Goal: Information Seeking & Learning: Find specific fact

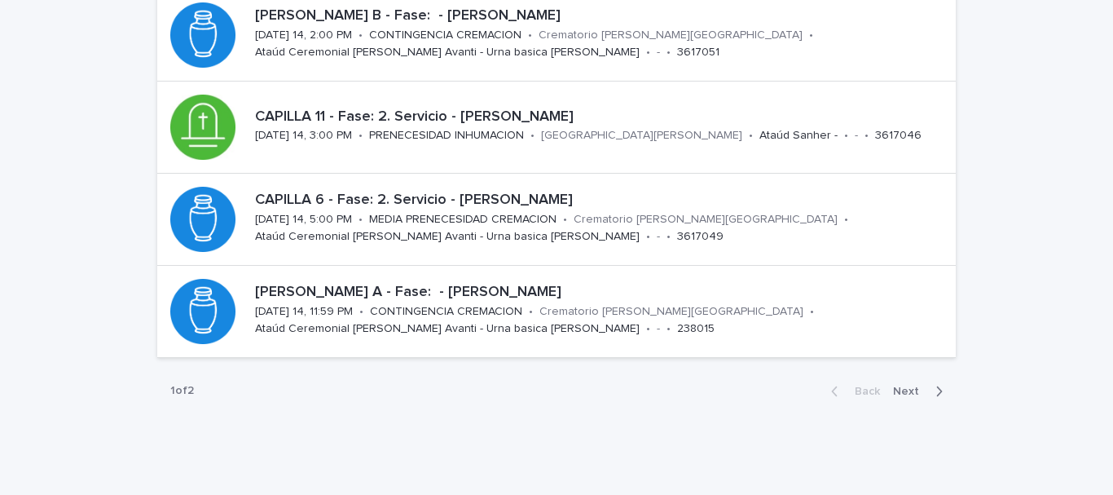
scroll to position [778, 0]
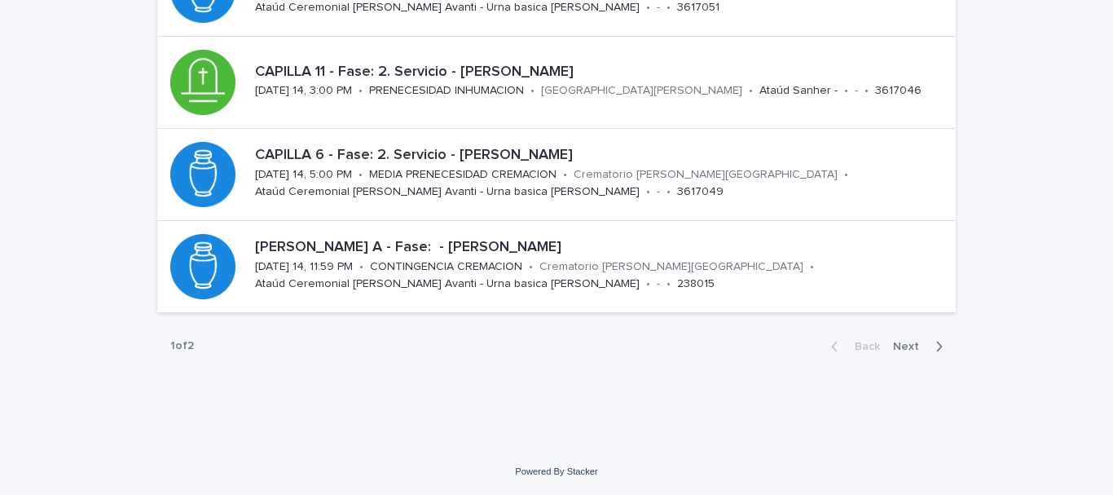
click at [936, 348] on icon "button" at bounding box center [939, 346] width 7 height 15
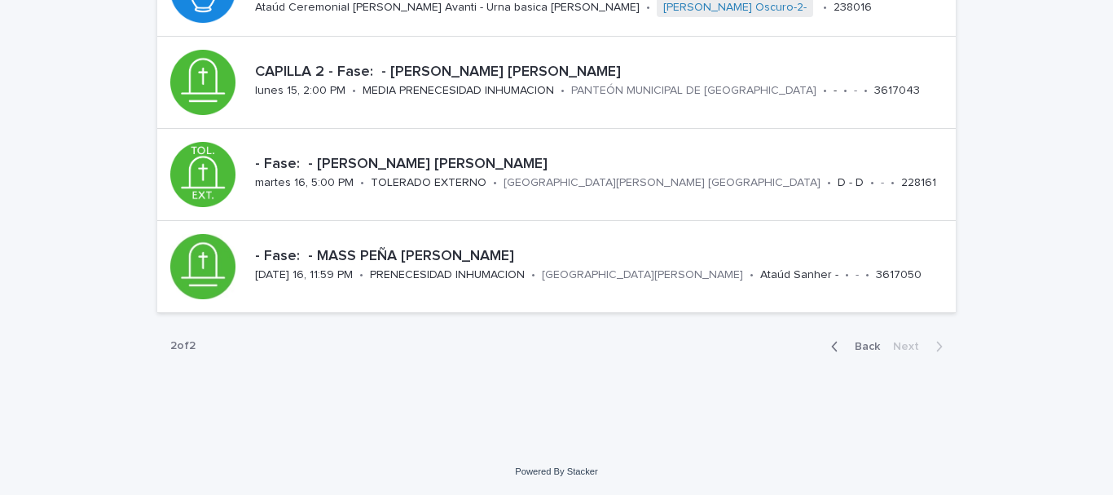
scroll to position [226, 0]
click at [465, 67] on p "CAPILLA 2 - Fase: - [PERSON_NAME] [PERSON_NAME]" at bounding box center [602, 73] width 694 height 18
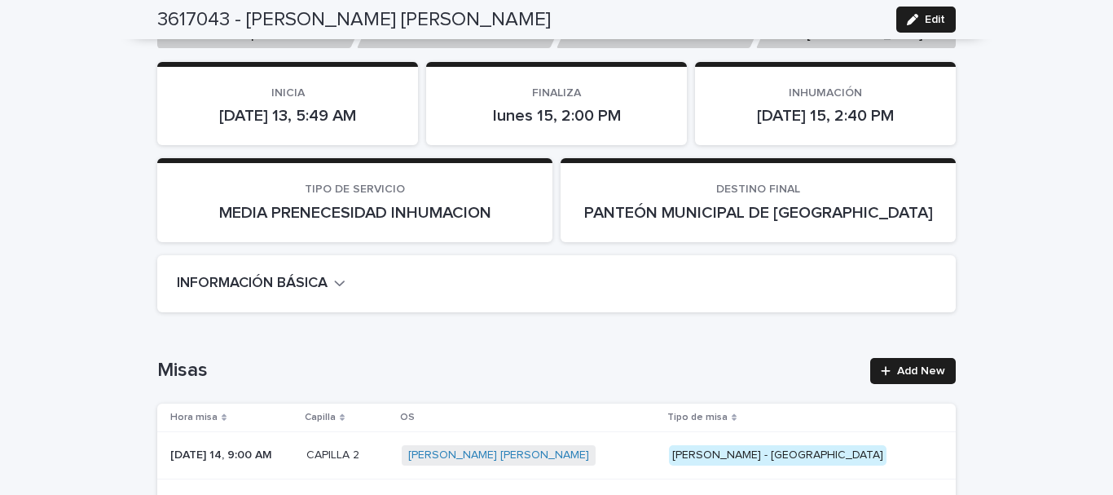
scroll to position [82, 0]
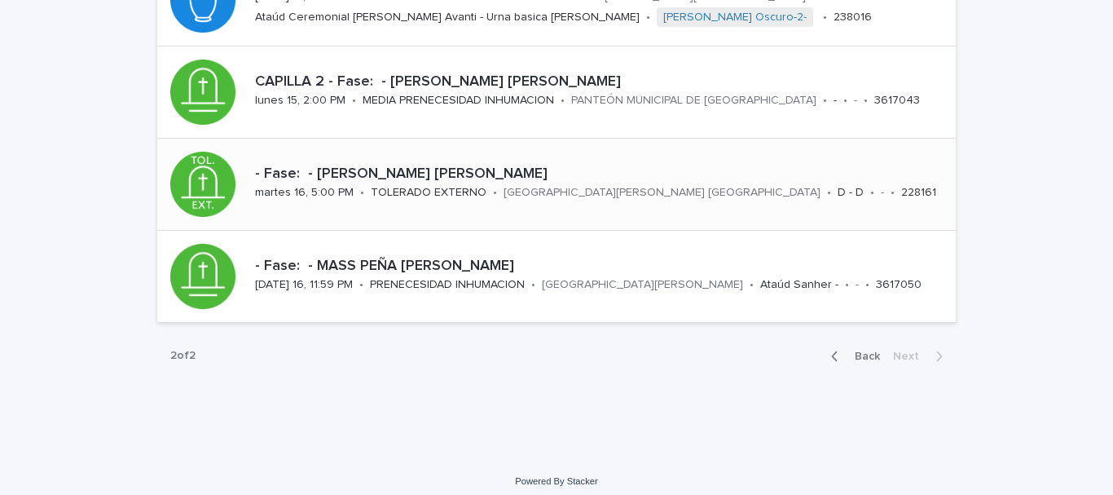
scroll to position [226, 0]
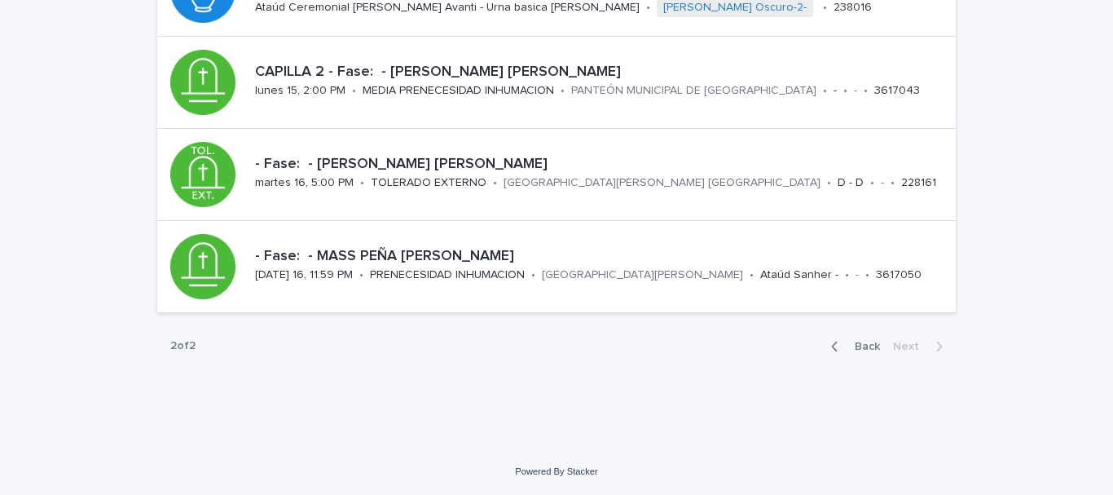
click at [831, 342] on icon "button" at bounding box center [834, 346] width 7 height 15
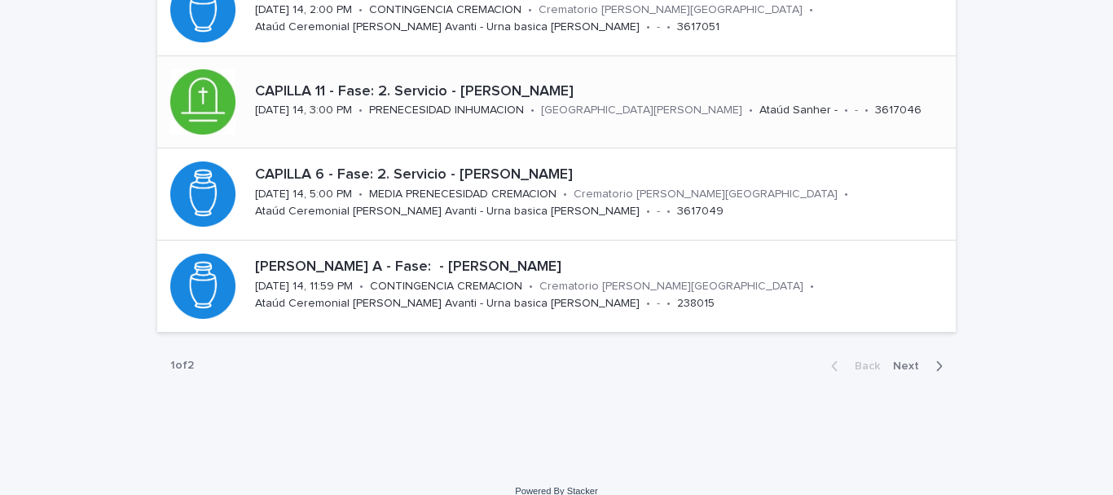
scroll to position [778, 0]
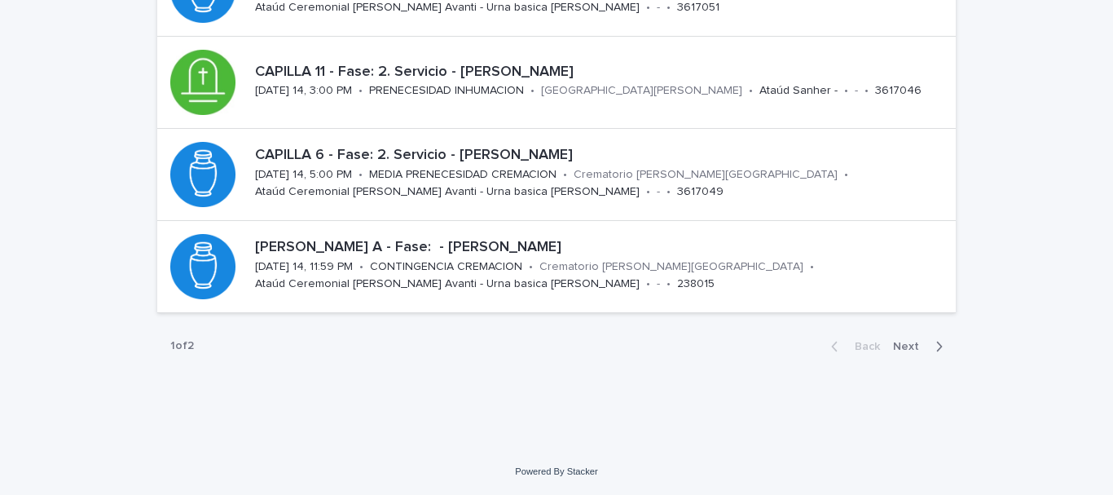
click at [906, 346] on span "Next" at bounding box center [911, 346] width 36 height 11
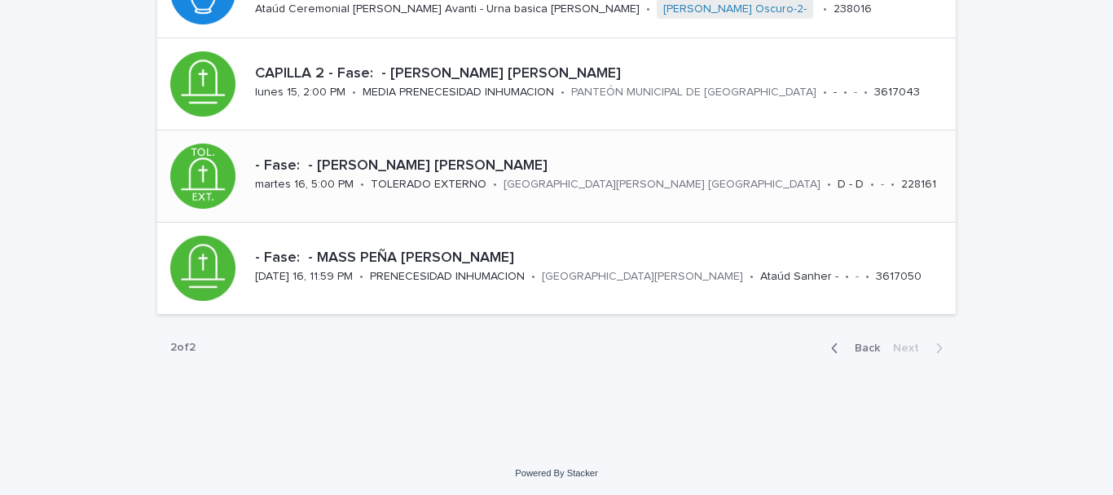
scroll to position [226, 0]
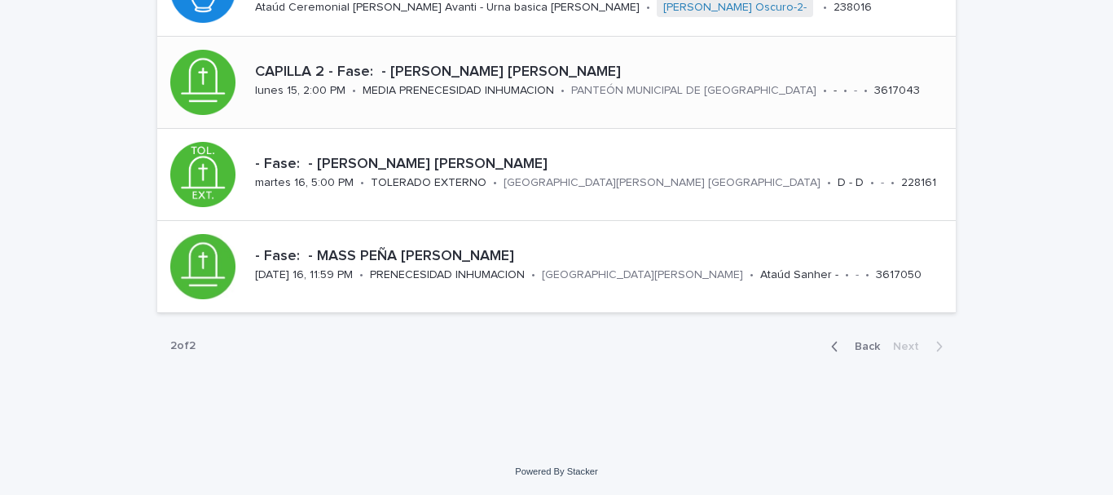
click at [507, 60] on div "CAPILLA 2 - Fase: - [PERSON_NAME] [PERSON_NAME]" at bounding box center [602, 70] width 694 height 21
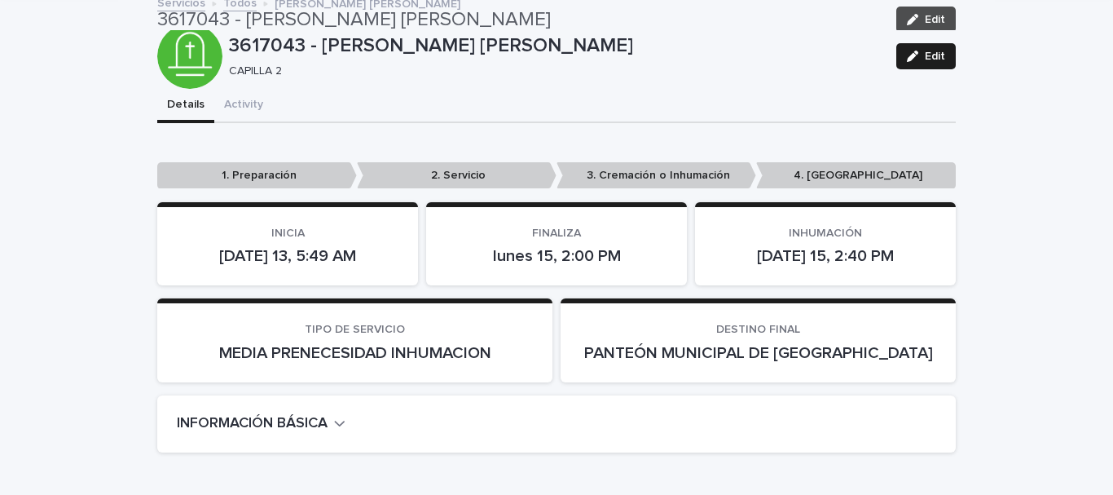
scroll to position [82, 0]
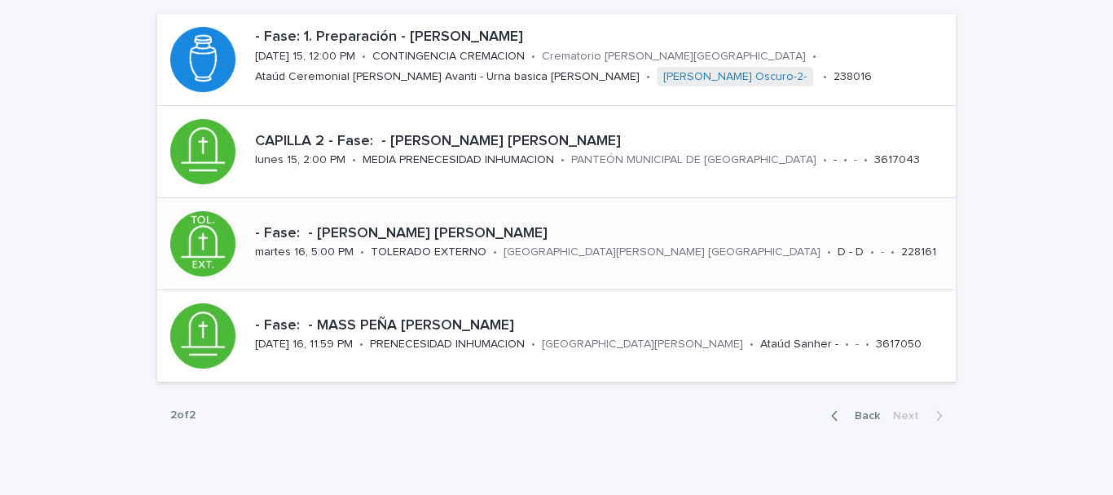
scroll to position [163, 0]
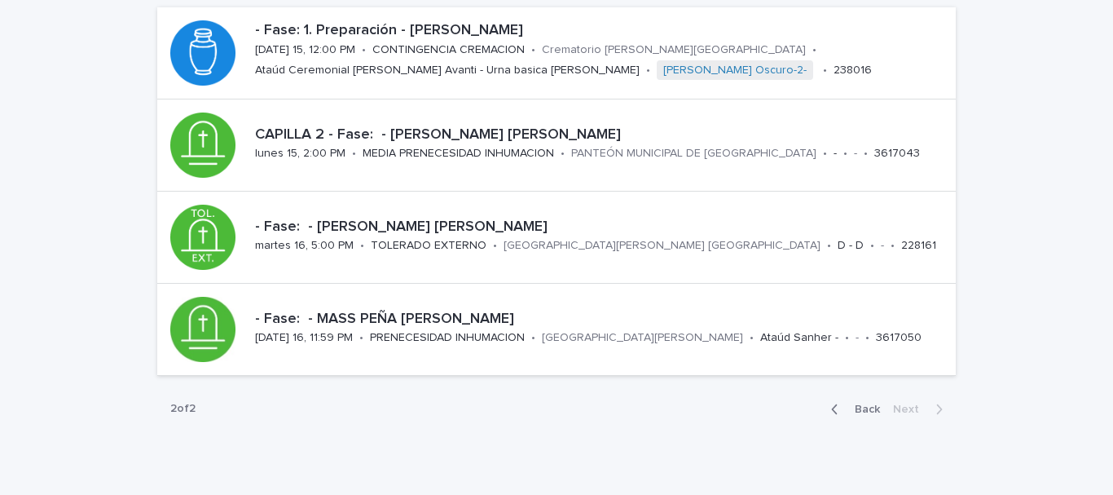
click at [831, 411] on icon "button" at bounding box center [834, 409] width 7 height 15
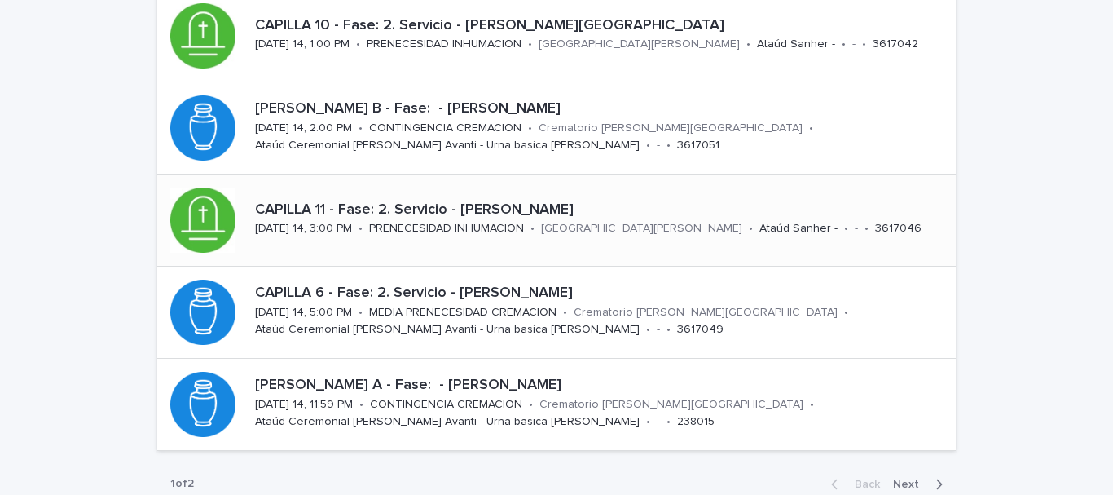
scroll to position [684, 0]
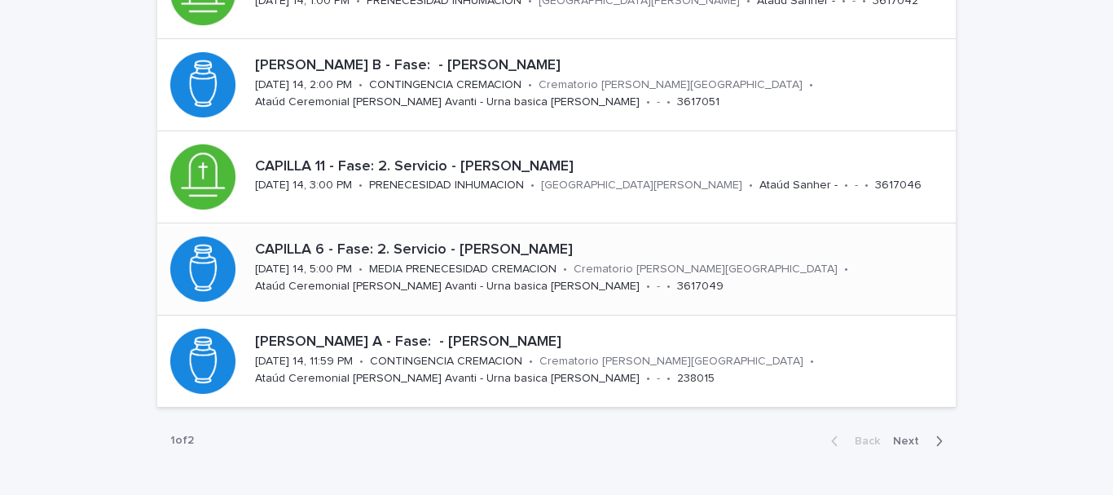
click at [578, 249] on p "CAPILLA 6 - Fase: 2. Servicio - [PERSON_NAME]" at bounding box center [602, 250] width 694 height 18
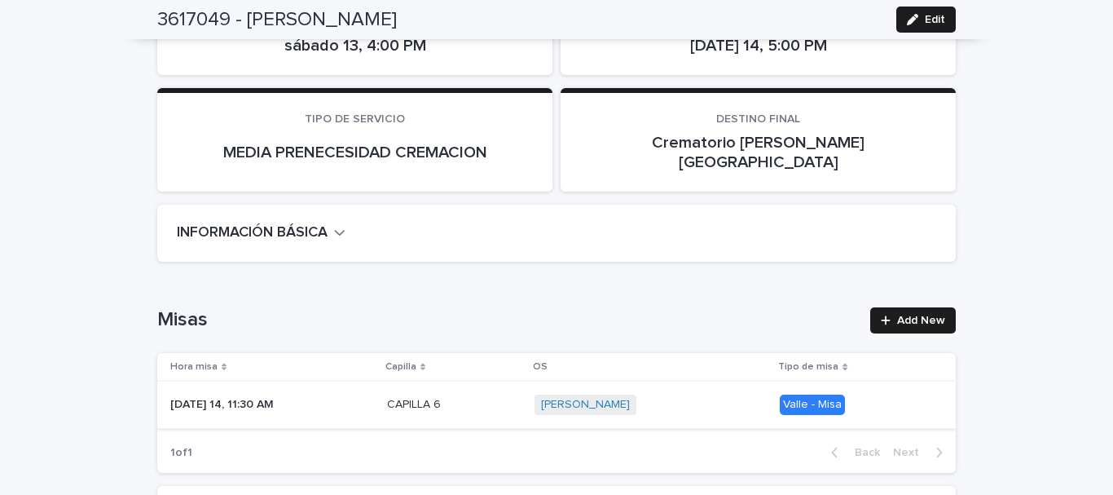
scroll to position [245, 0]
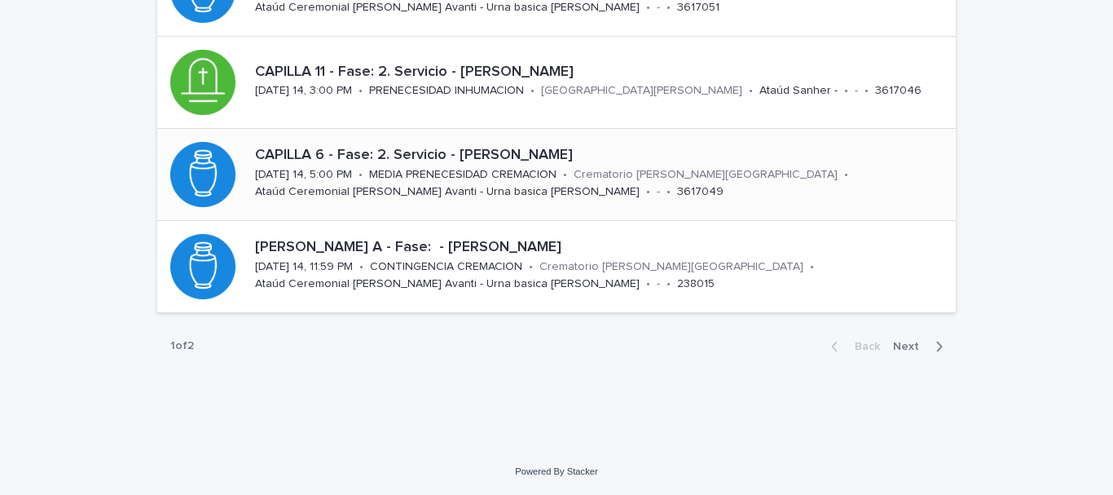
scroll to position [697, 0]
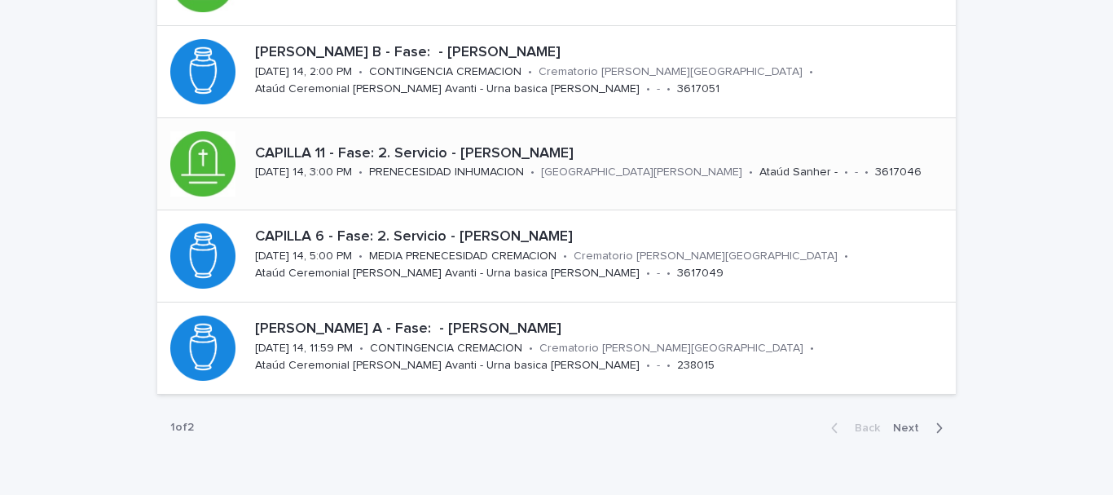
click at [527, 148] on p "CAPILLA 11 - Fase: 2. Servicio - [PERSON_NAME]" at bounding box center [602, 154] width 694 height 18
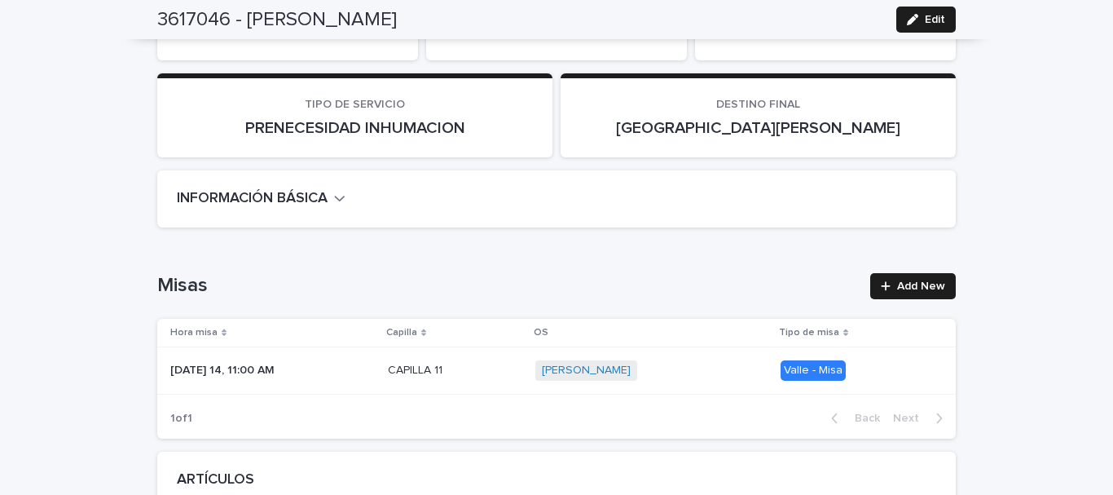
scroll to position [408, 0]
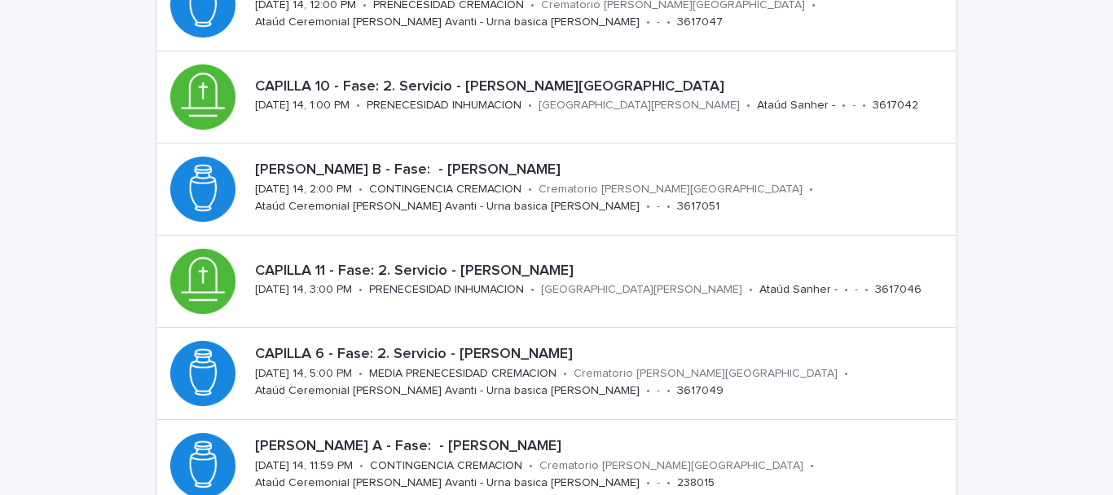
scroll to position [541, 0]
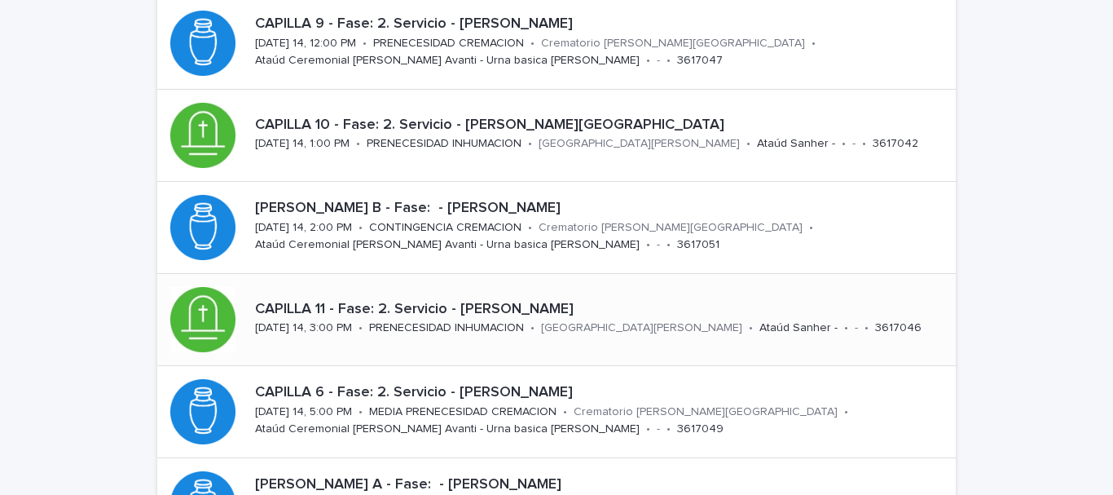
click at [485, 304] on p "CAPILLA 11 - Fase: 2. Servicio - [PERSON_NAME]" at bounding box center [602, 310] width 694 height 18
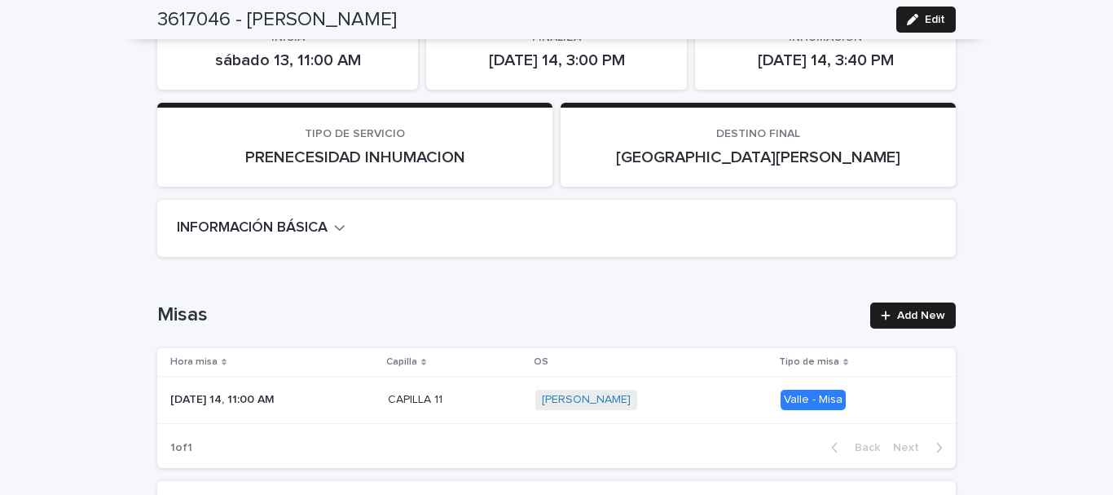
scroll to position [378, 0]
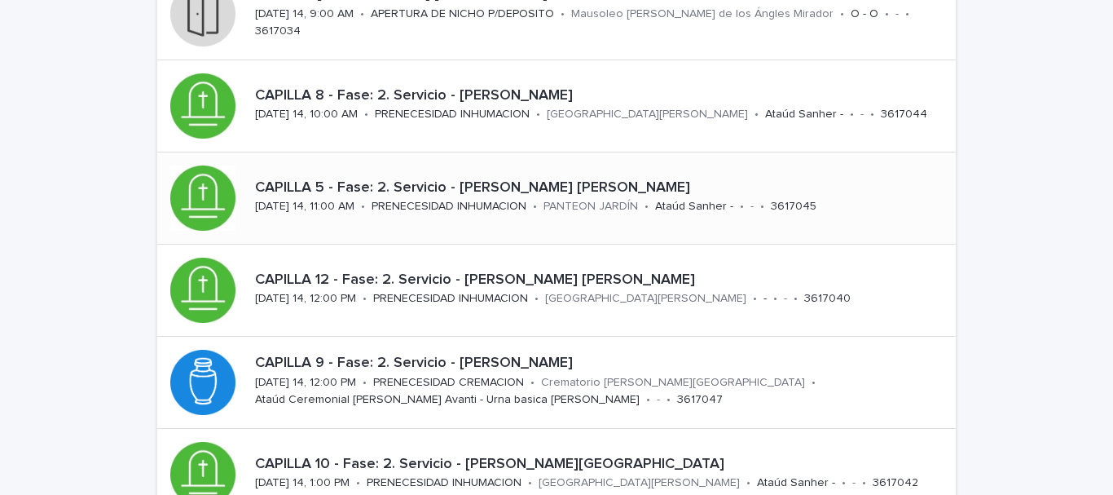
scroll to position [215, 0]
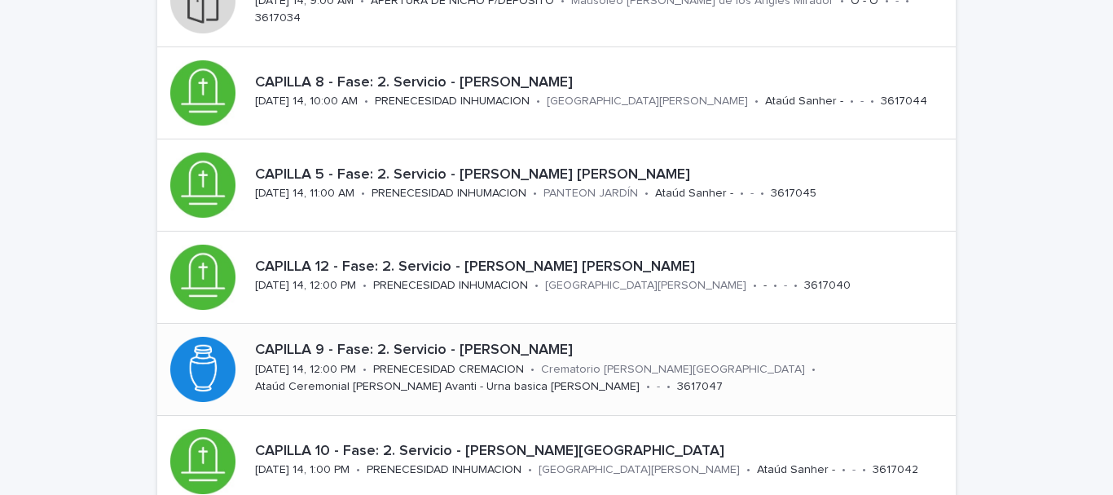
click at [479, 345] on p "CAPILLA 9 - Fase: 2. Servicio - [PERSON_NAME]" at bounding box center [602, 351] width 694 height 18
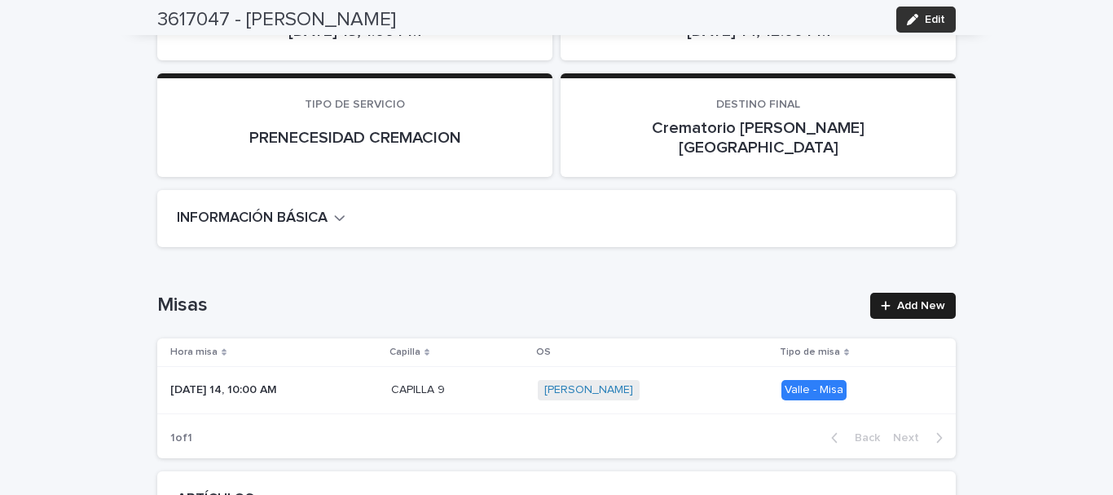
scroll to position [408, 0]
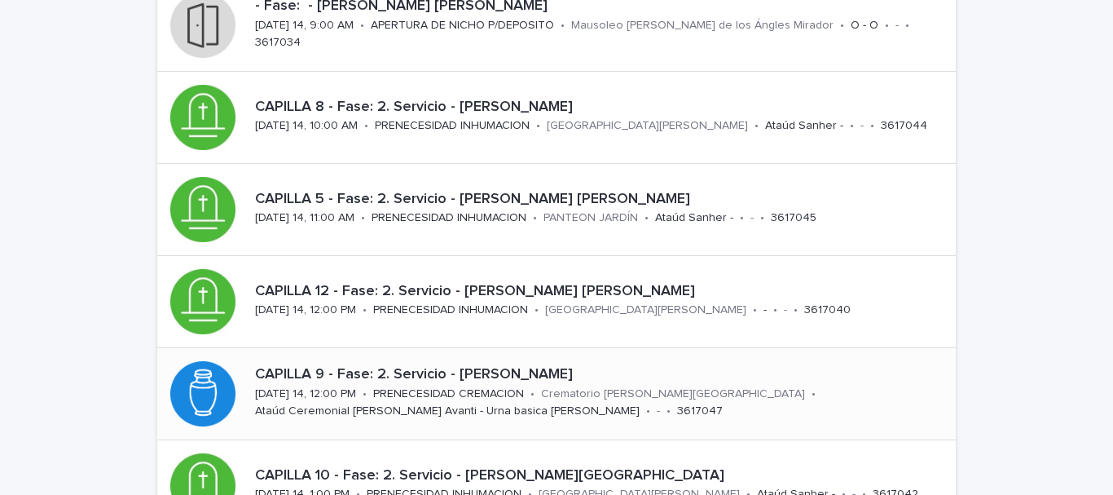
scroll to position [215, 0]
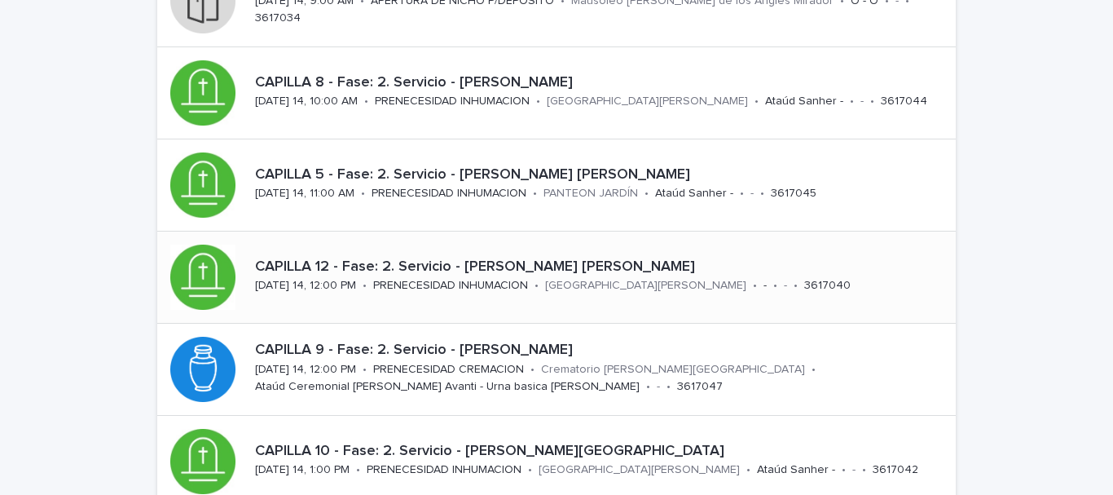
click at [542, 266] on p "CAPILLA 12 - Fase: 2. Servicio - [PERSON_NAME] [PERSON_NAME]" at bounding box center [602, 267] width 694 height 18
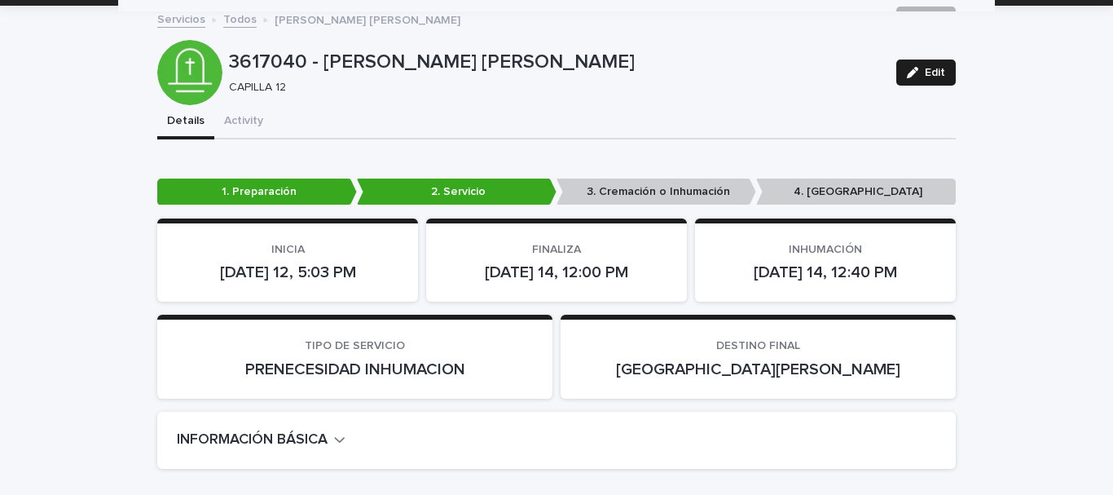
scroll to position [82, 0]
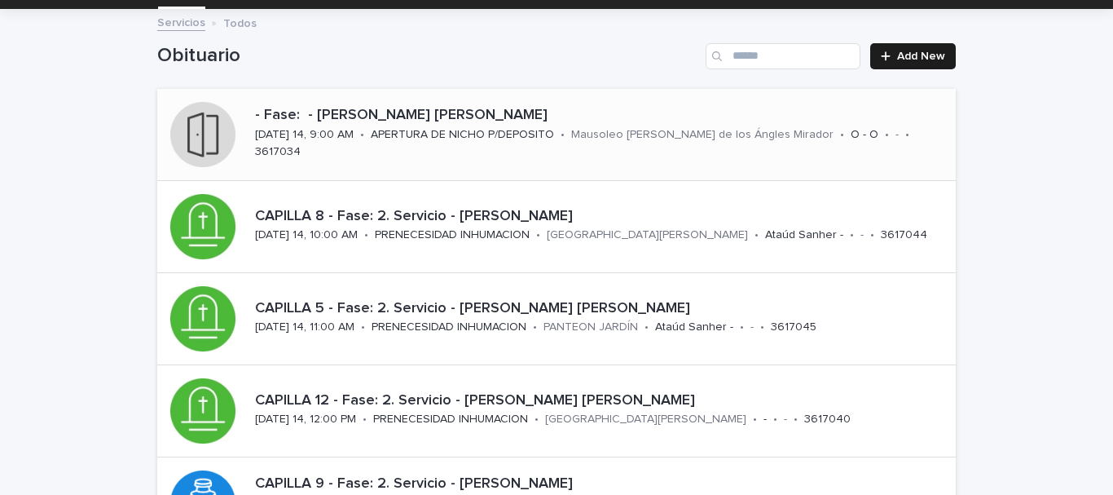
scroll to position [52, 0]
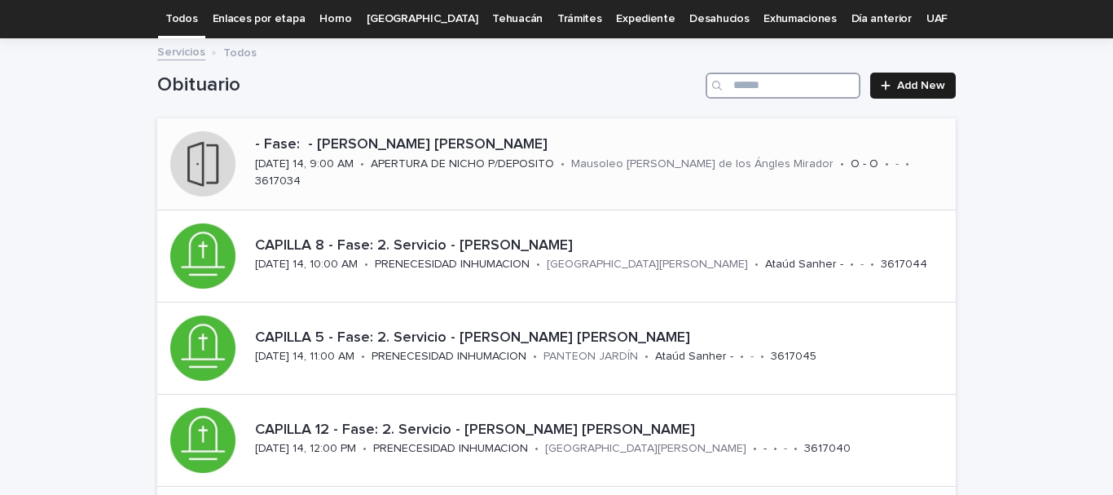
click at [756, 85] on input "Search" at bounding box center [783, 86] width 155 height 26
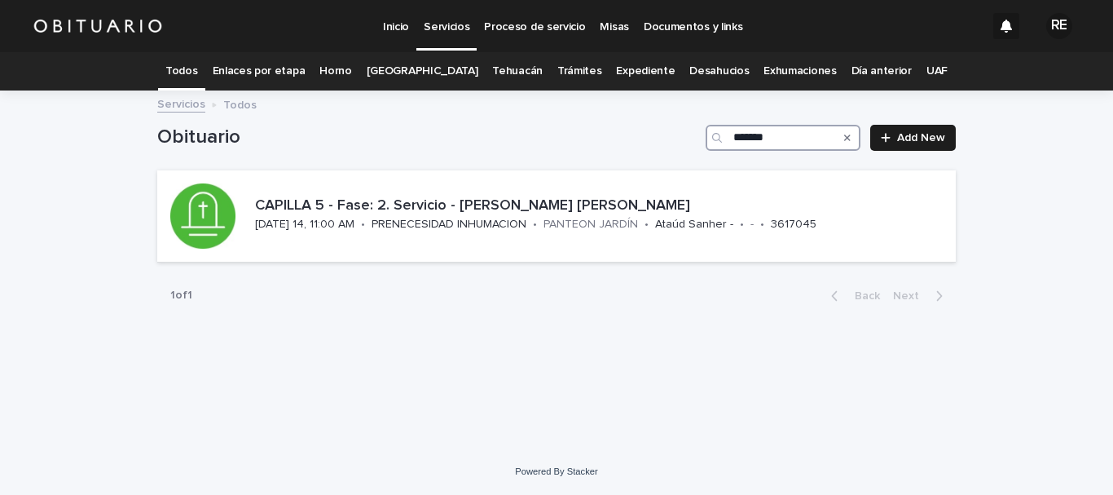
type input "*******"
click at [637, 68] on link "Expediente" at bounding box center [645, 71] width 59 height 38
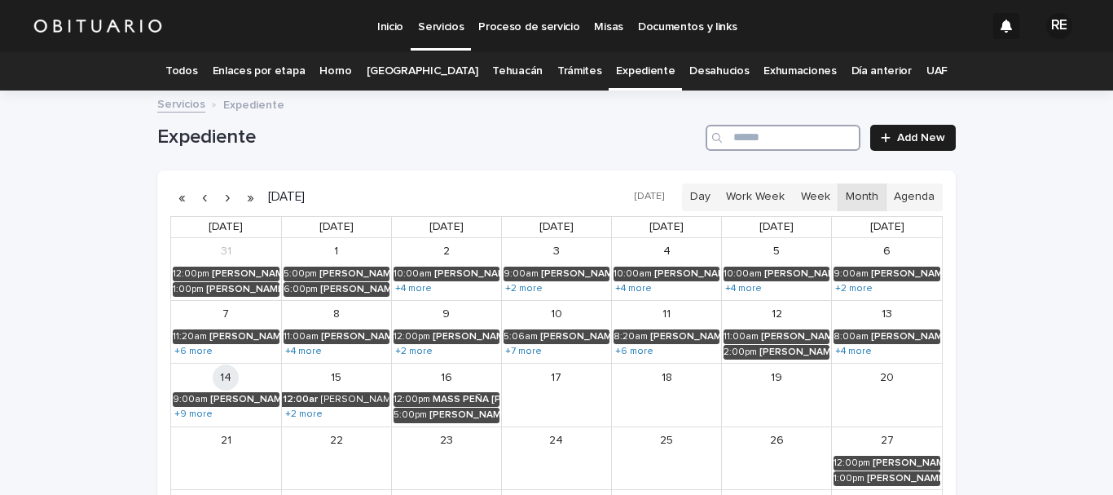
click at [733, 136] on input "Search" at bounding box center [783, 138] width 155 height 26
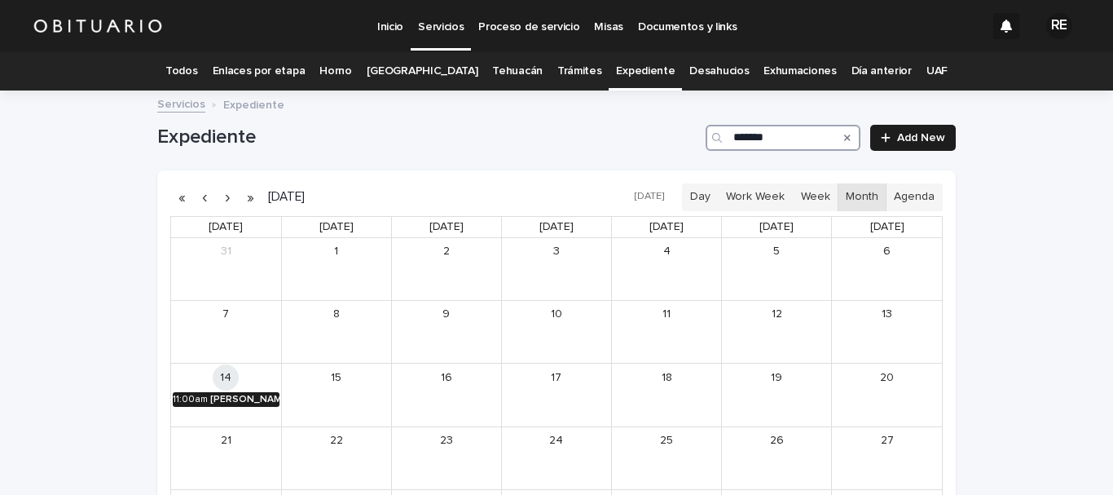
click at [215, 396] on div "[PERSON_NAME] [PERSON_NAME]" at bounding box center [244, 399] width 69 height 11
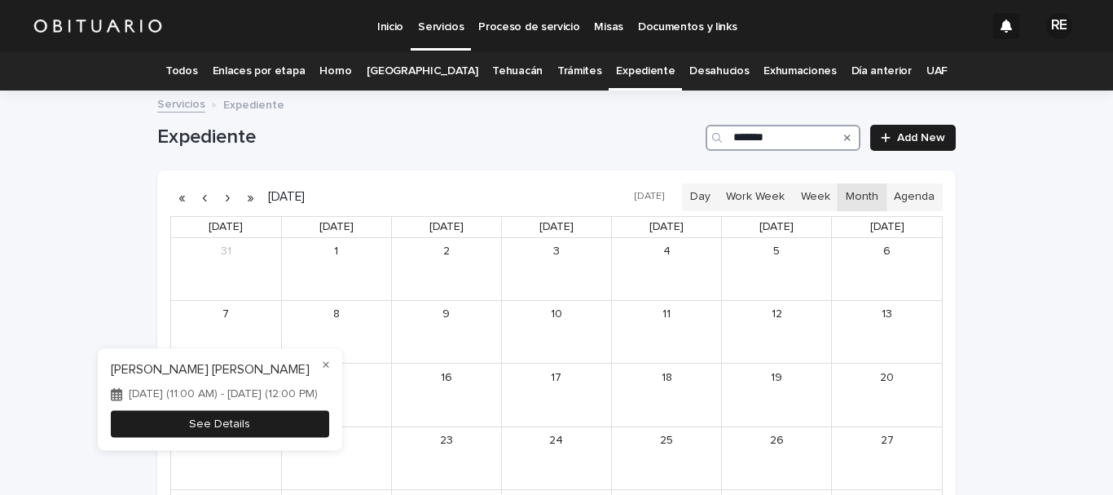
type input "*******"
click at [312, 429] on button "See Details" at bounding box center [220, 424] width 218 height 27
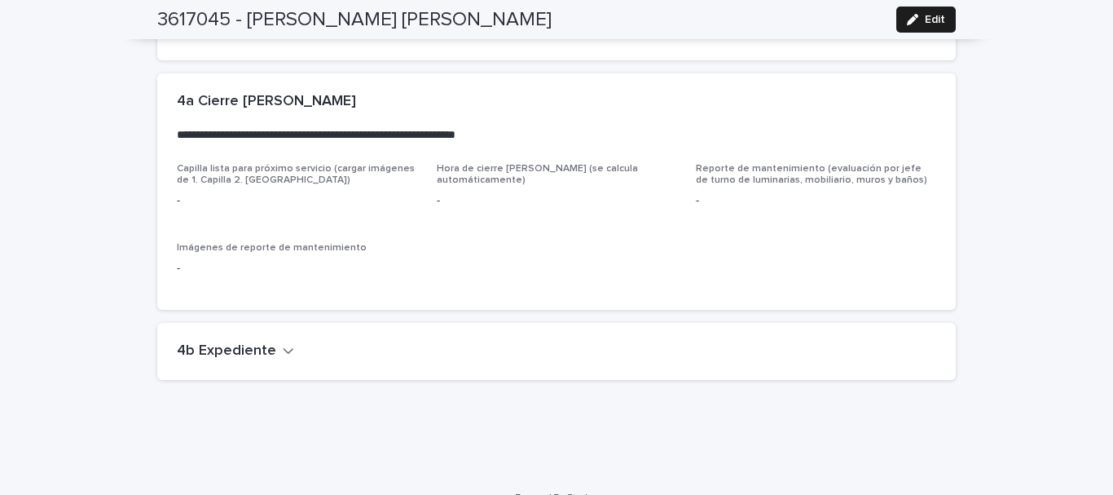
scroll to position [3774, 0]
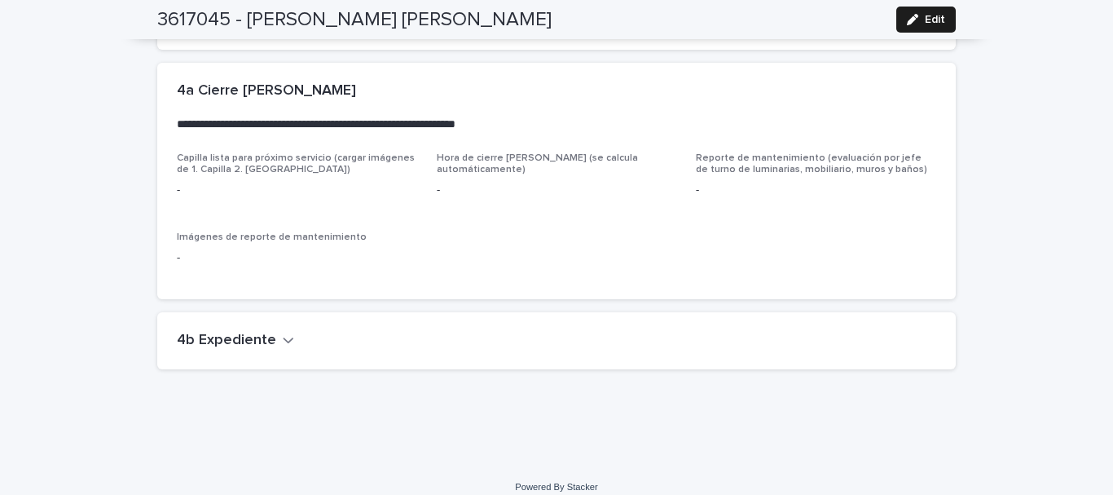
click at [268, 332] on button "4b Expediente" at bounding box center [235, 341] width 117 height 18
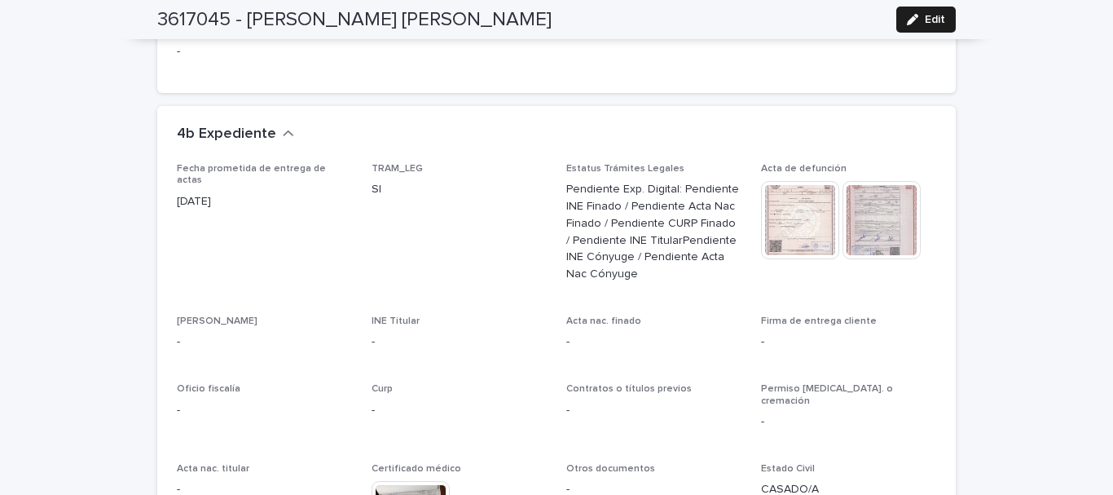
scroll to position [3952, 0]
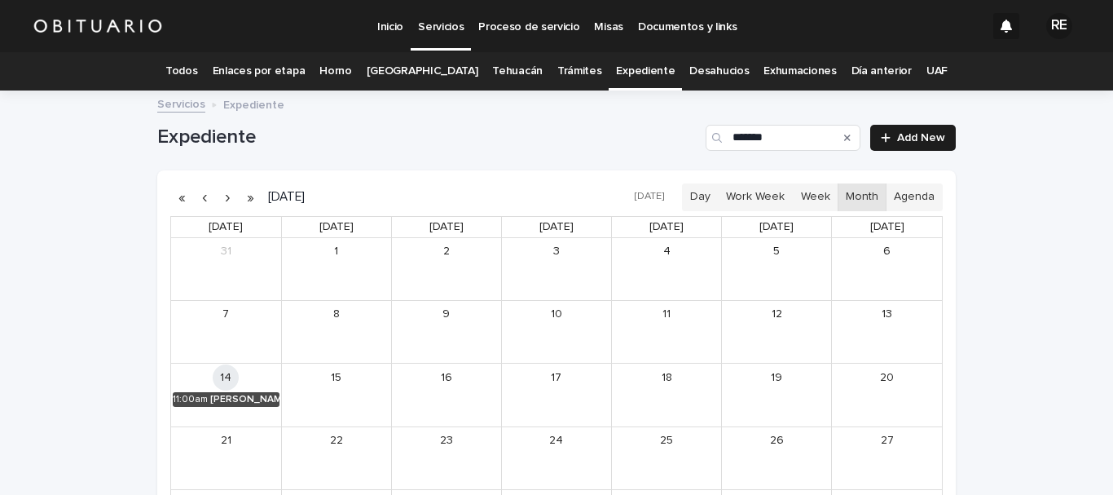
click at [196, 73] on link "Todos" at bounding box center [181, 71] width 32 height 38
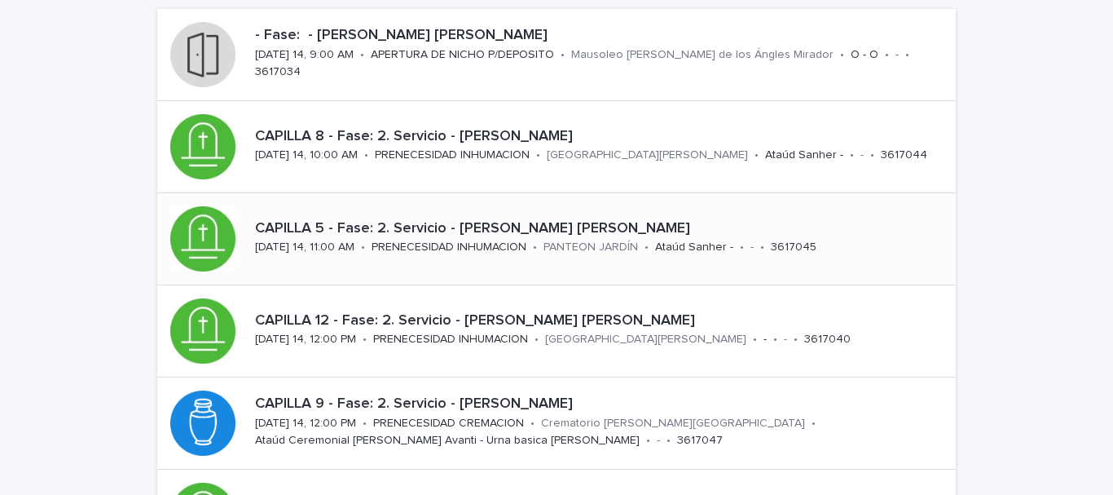
scroll to position [163, 0]
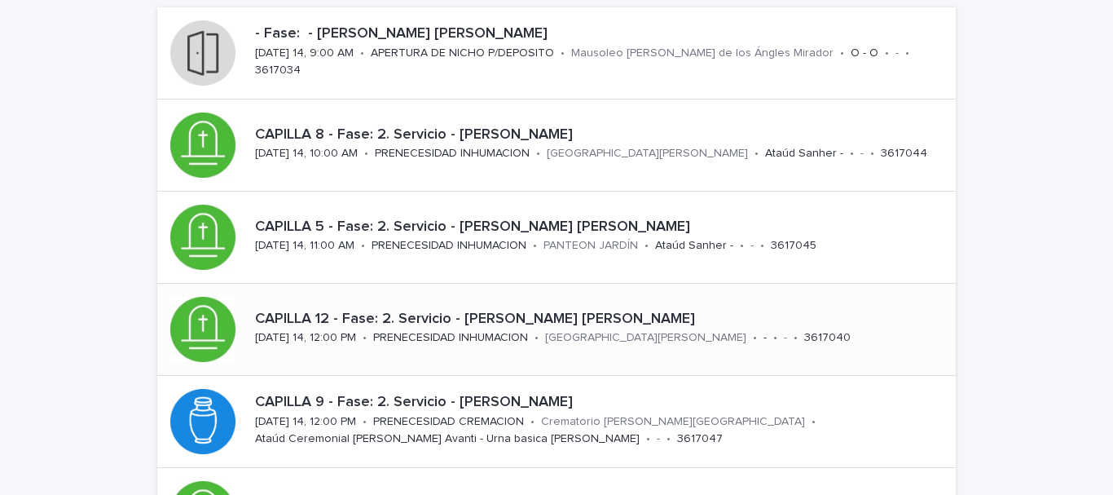
click at [533, 318] on p "CAPILLA 12 - Fase: 2. Servicio - [PERSON_NAME] [PERSON_NAME]" at bounding box center [602, 320] width 694 height 18
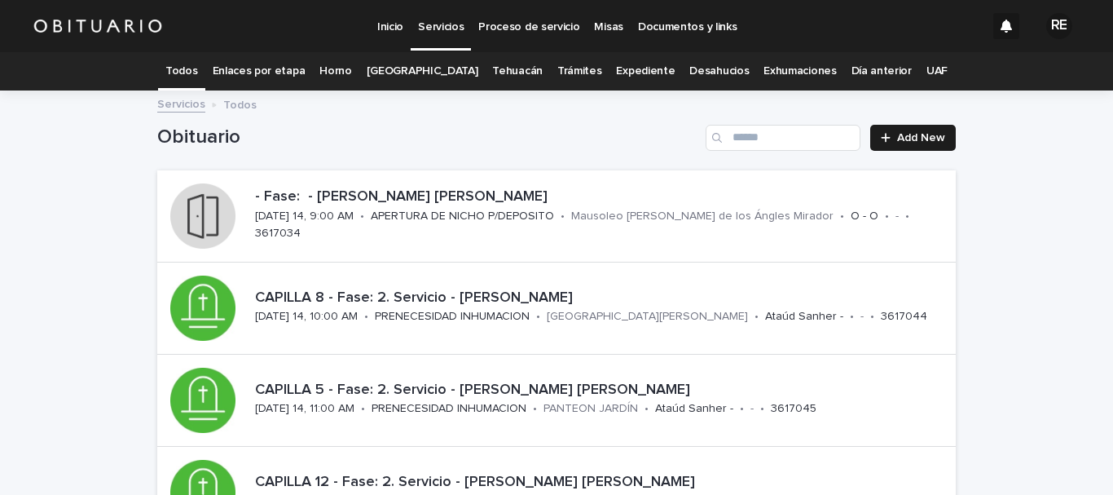
scroll to position [52, 0]
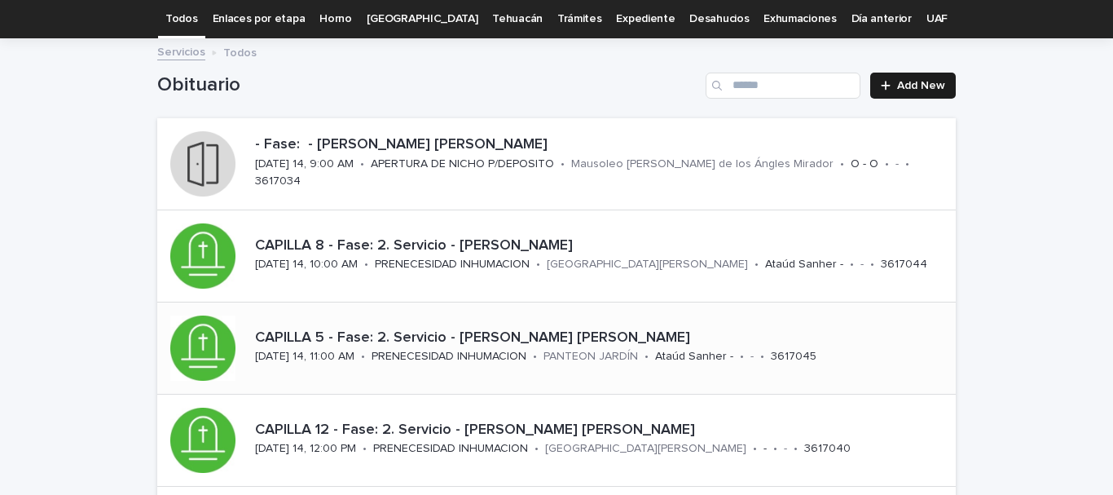
click at [517, 335] on p "CAPILLA 5 - Fase: 2. Servicio - [PERSON_NAME] [PERSON_NAME]" at bounding box center [602, 338] width 694 height 18
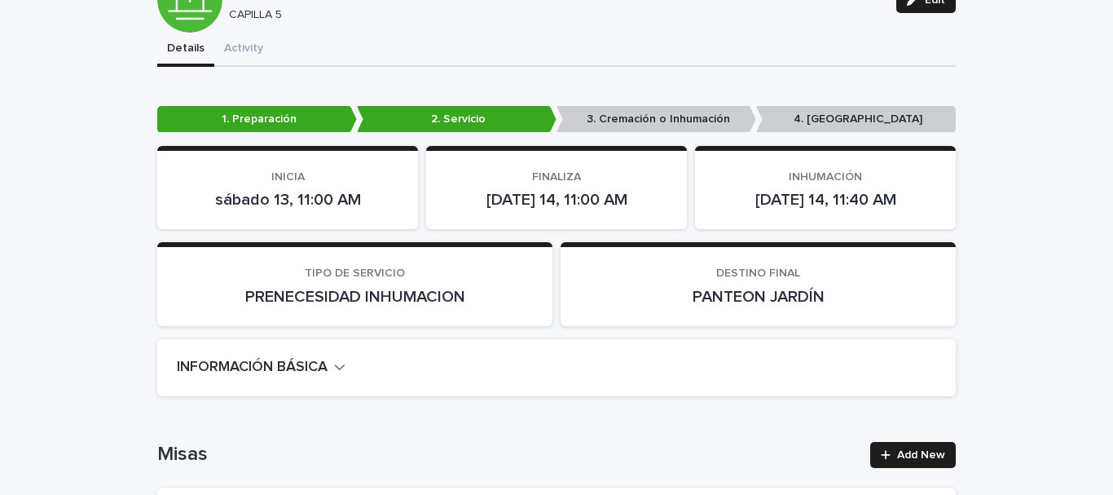
scroll to position [297, 0]
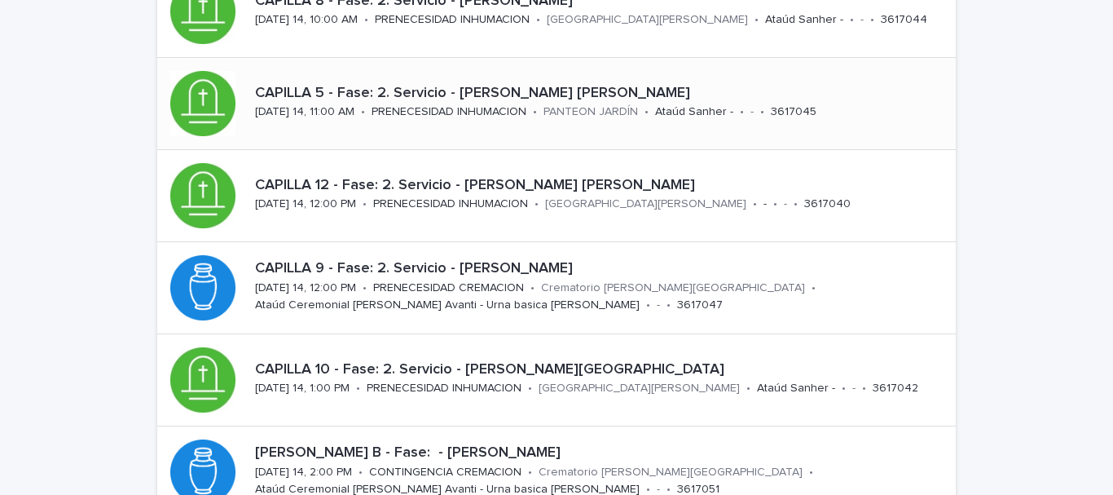
scroll to position [52, 0]
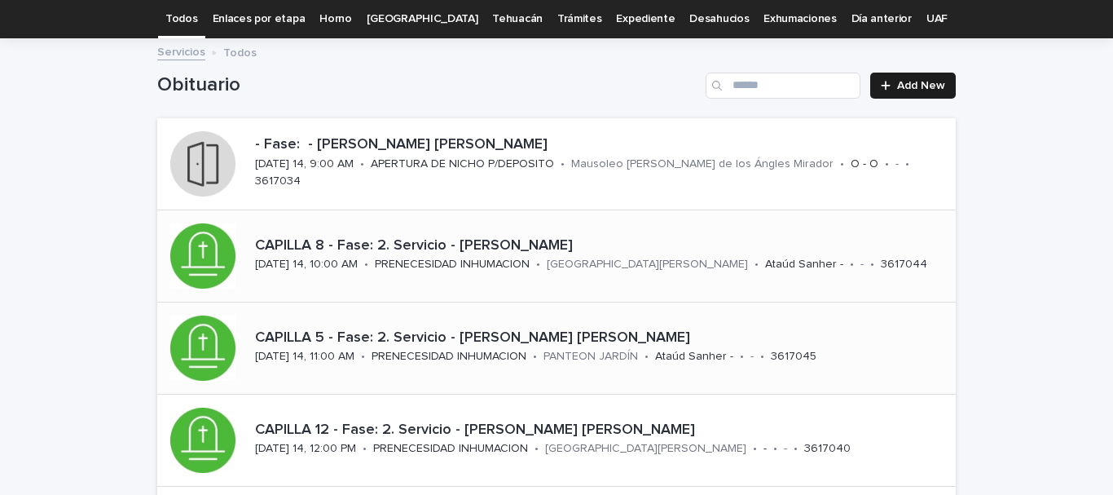
click at [534, 243] on p "CAPILLA 8 - Fase: 2. Servicio - [PERSON_NAME]" at bounding box center [602, 246] width 694 height 18
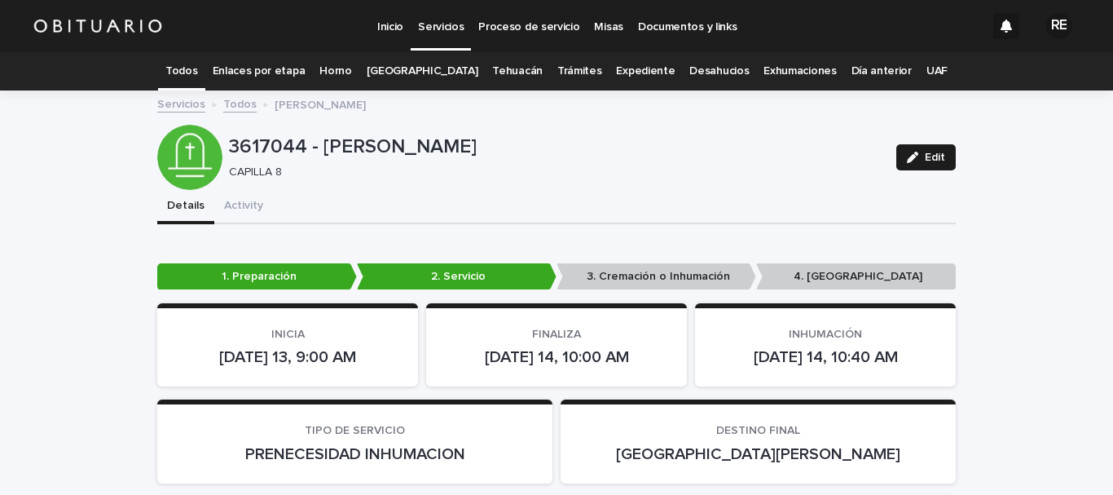
click at [197, 65] on link "Todos" at bounding box center [181, 71] width 32 height 38
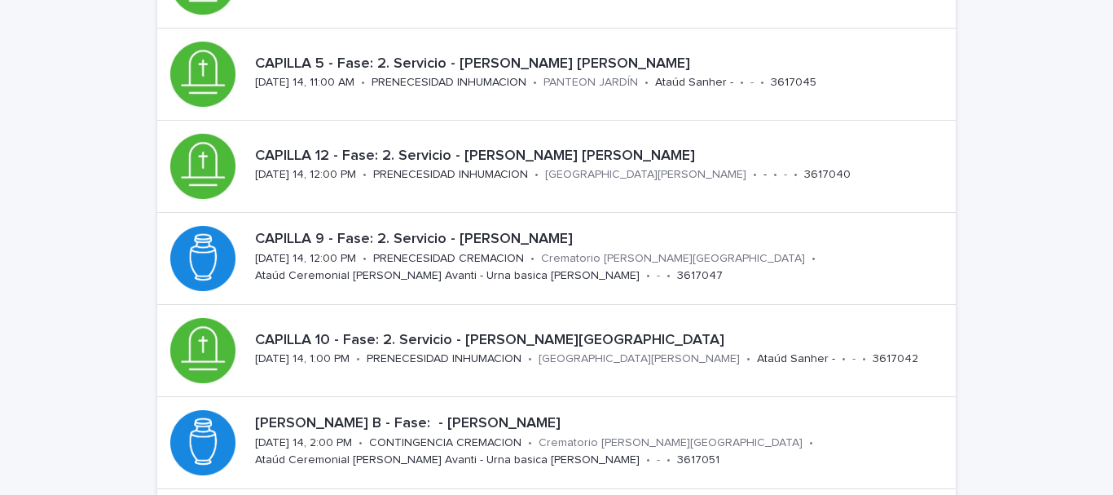
scroll to position [408, 0]
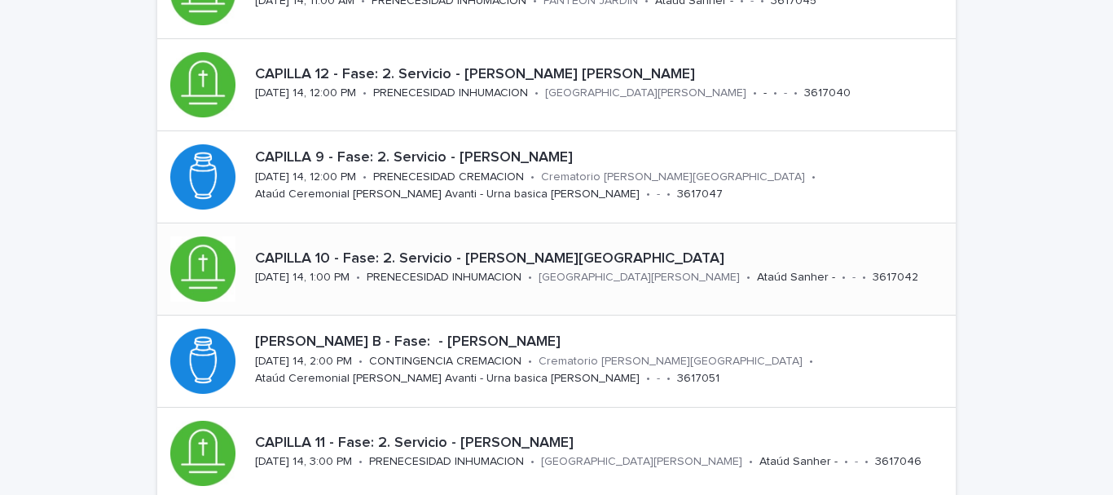
click at [544, 260] on p "CAPILLA 10 - Fase: 2. Servicio - [PERSON_NAME][GEOGRAPHIC_DATA]" at bounding box center [602, 259] width 694 height 18
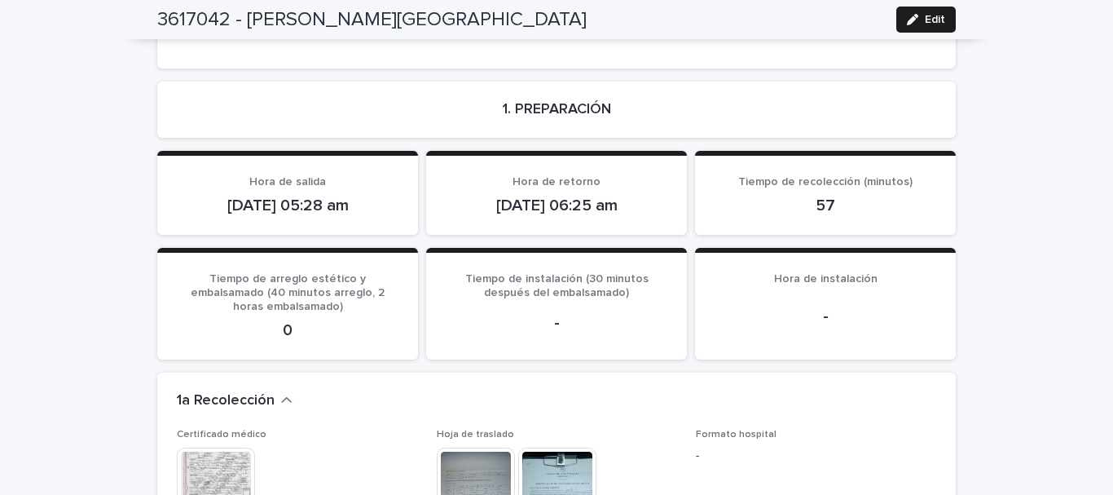
scroll to position [1060, 0]
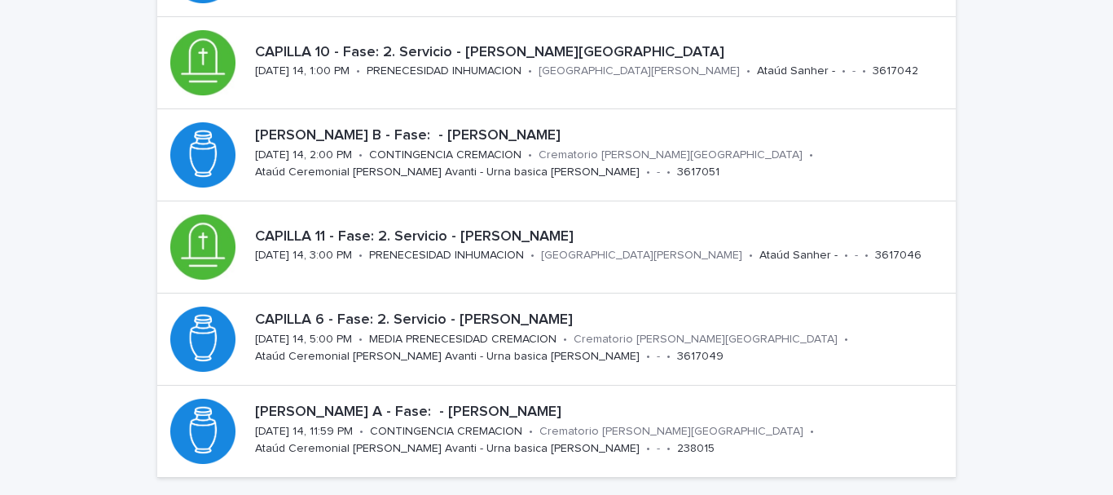
scroll to position [623, 0]
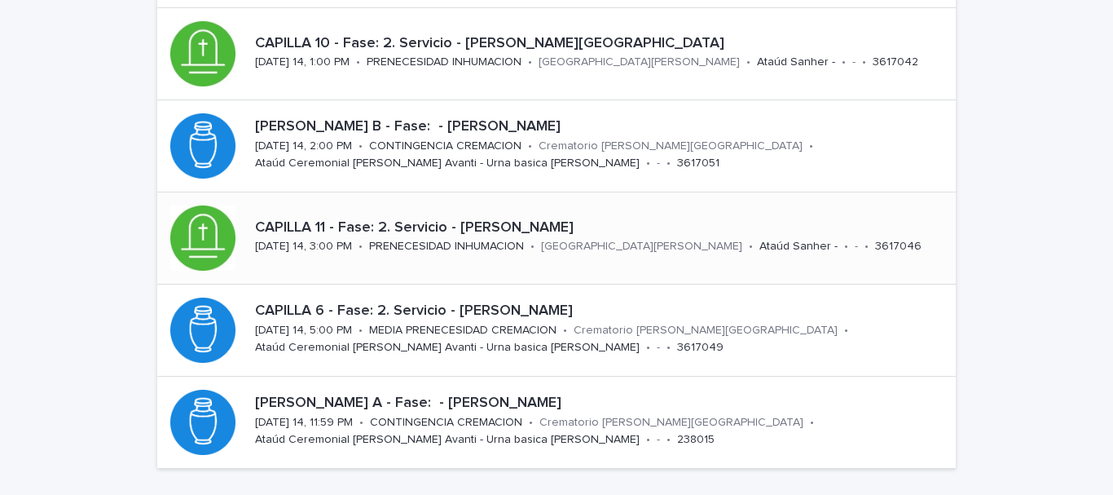
click at [498, 227] on p "CAPILLA 11 - Fase: 2. Servicio - [PERSON_NAME]" at bounding box center [602, 228] width 694 height 18
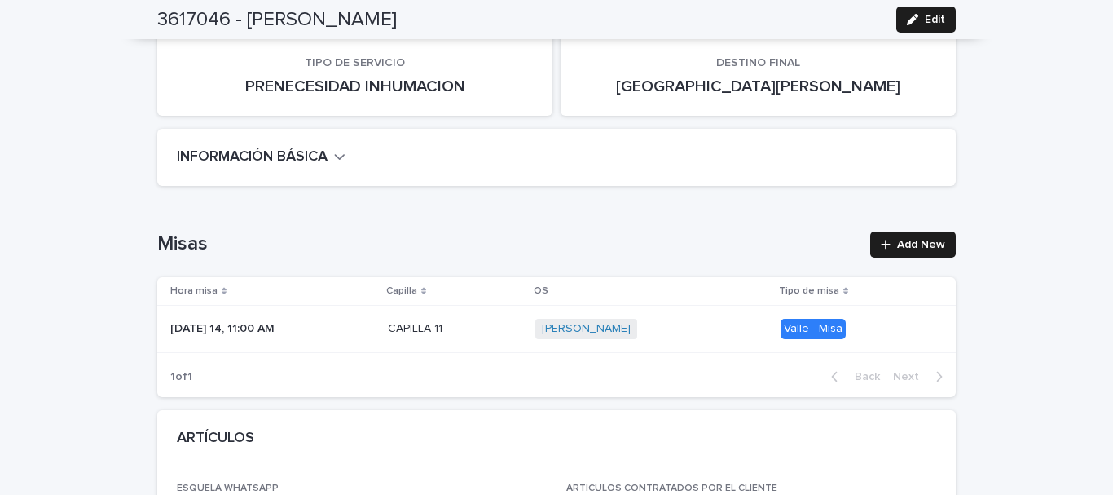
scroll to position [245, 0]
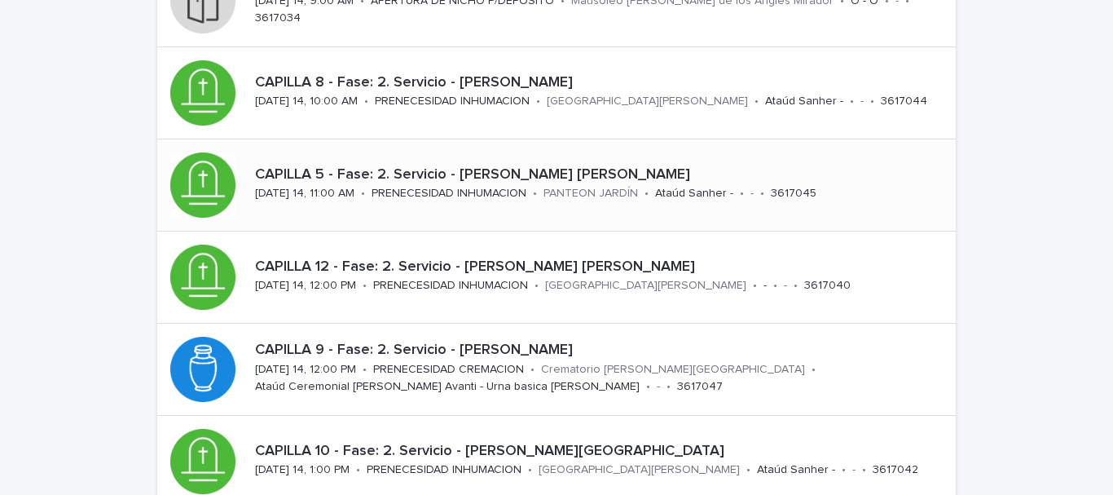
scroll to position [297, 0]
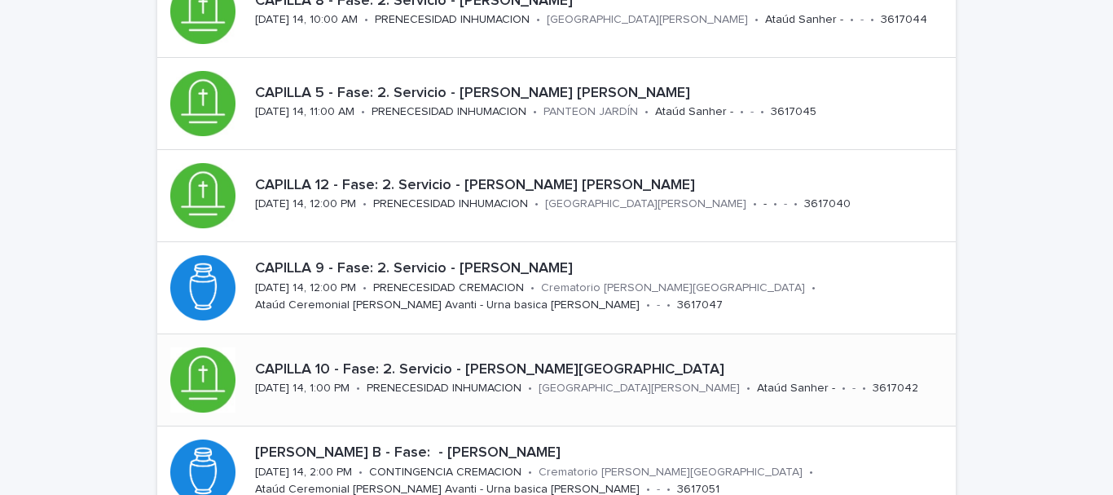
click at [470, 366] on p "CAPILLA 10 - Fase: 2. Servicio - [PERSON_NAME][GEOGRAPHIC_DATA]" at bounding box center [602, 370] width 694 height 18
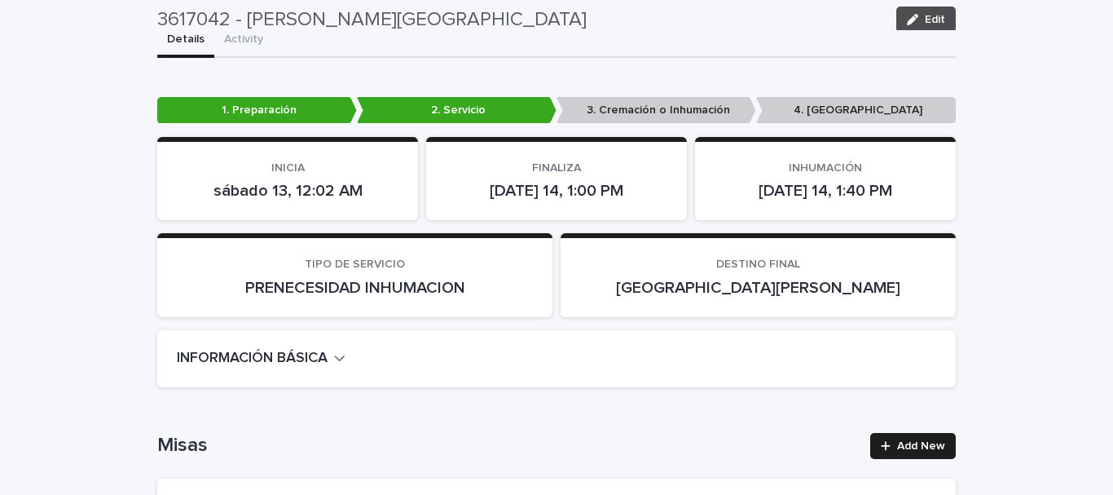
scroll to position [134, 0]
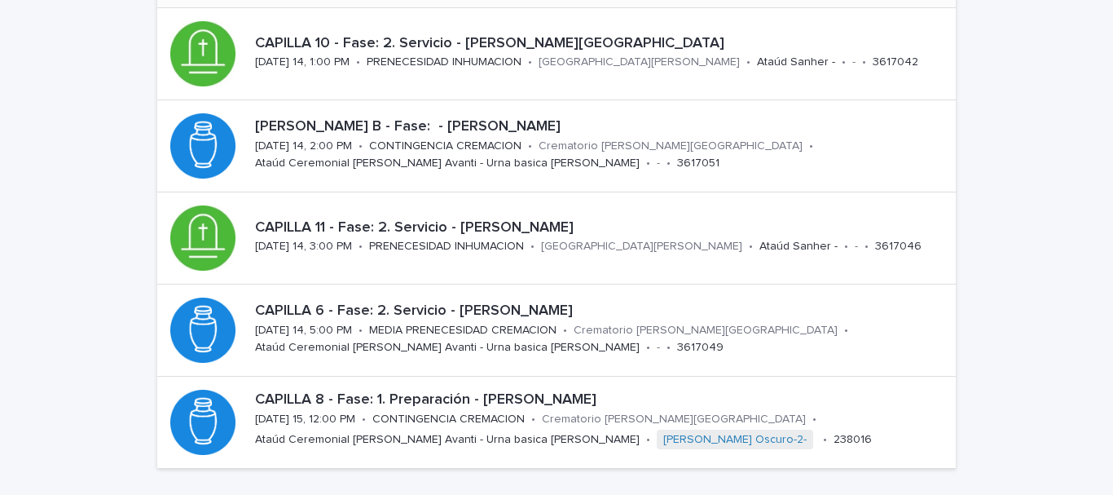
scroll to position [704, 0]
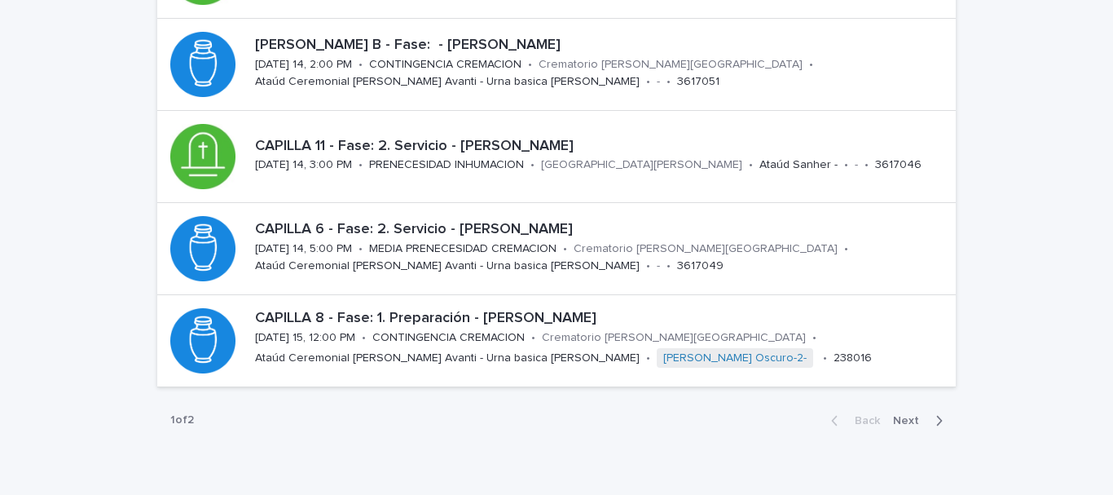
click at [936, 417] on icon "button" at bounding box center [939, 420] width 7 height 15
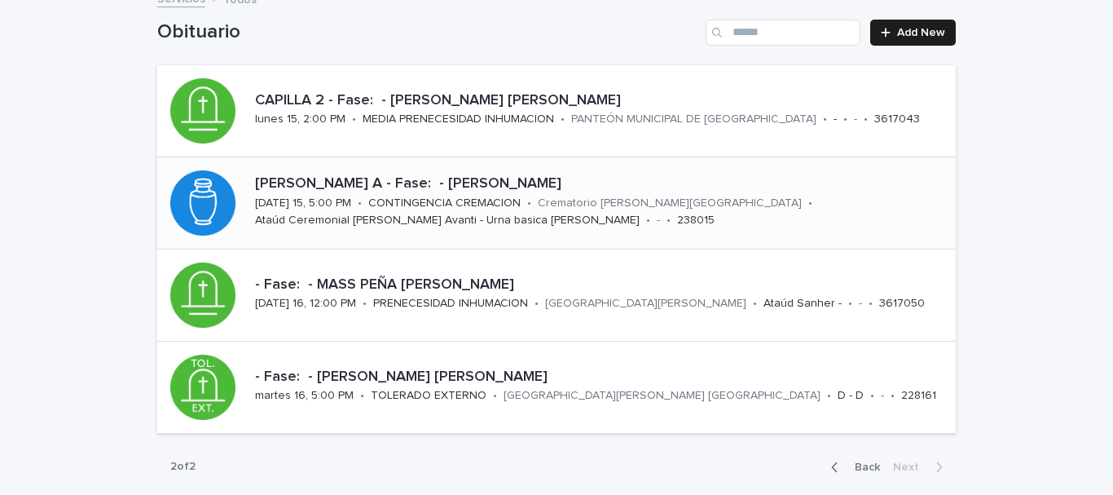
scroll to position [144, 0]
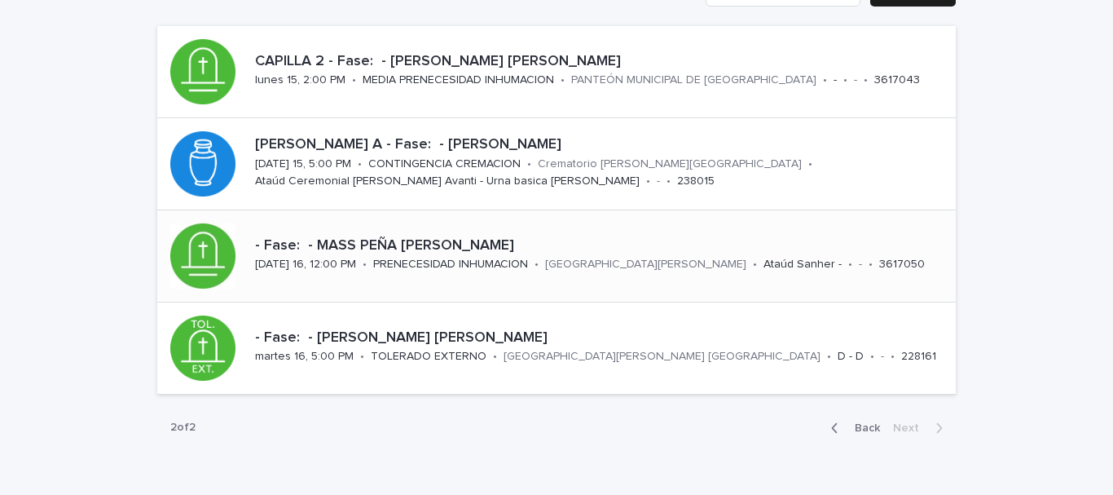
click at [399, 244] on p "- Fase: - MASS PEÑA [PERSON_NAME]" at bounding box center [602, 246] width 694 height 18
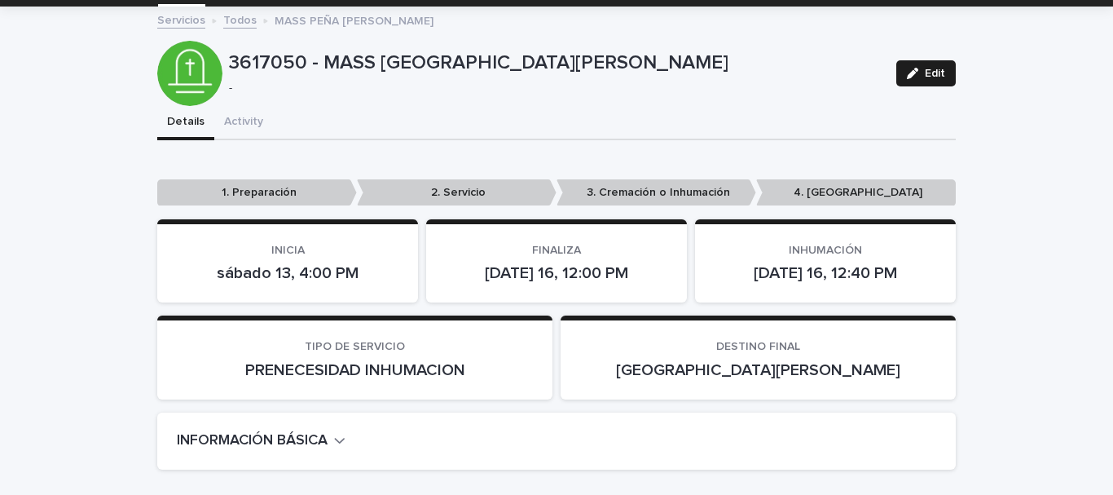
scroll to position [245, 0]
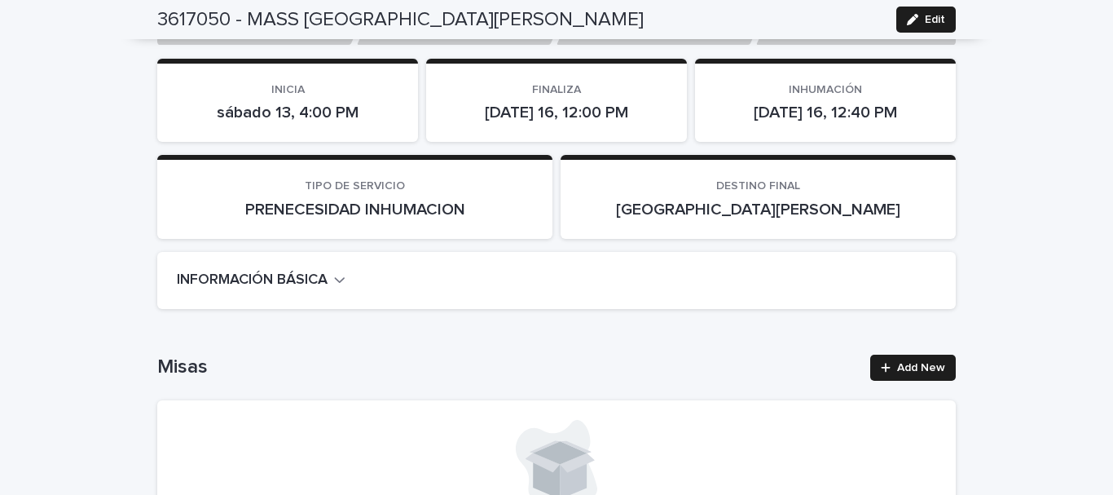
click at [284, 276] on h2 "INFORMACIÓN BÁSICA" at bounding box center [252, 280] width 151 height 18
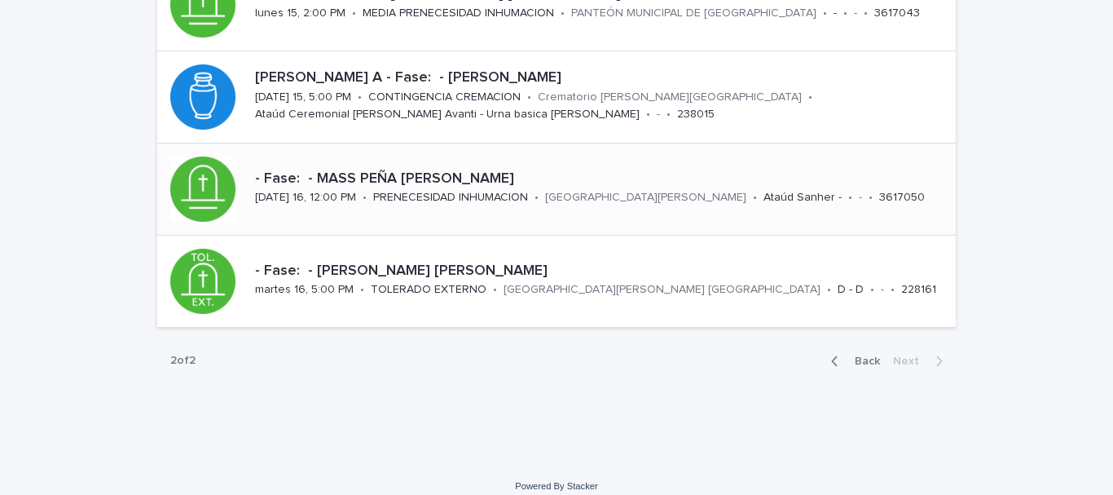
scroll to position [226, 0]
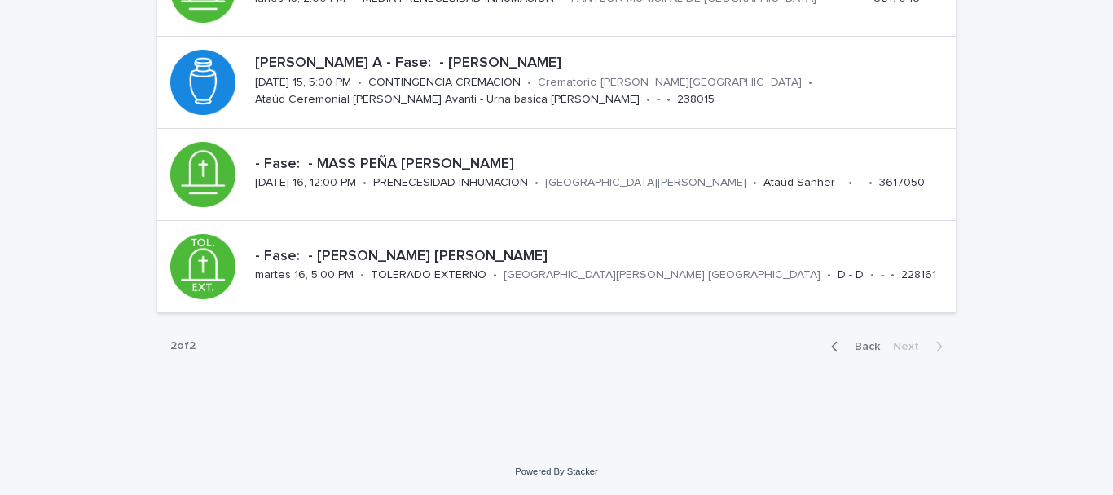
click at [831, 339] on icon "button" at bounding box center [834, 346] width 7 height 15
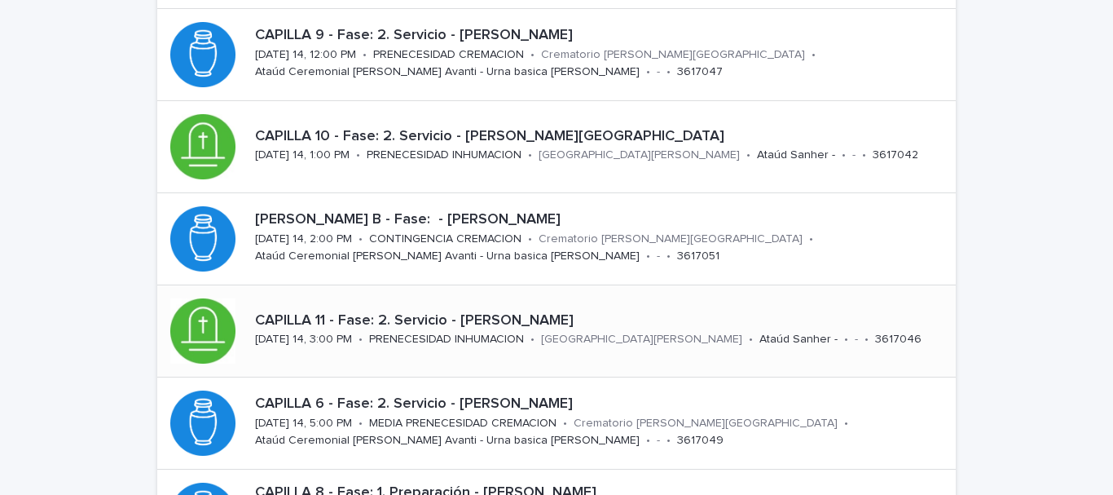
scroll to position [502, 0]
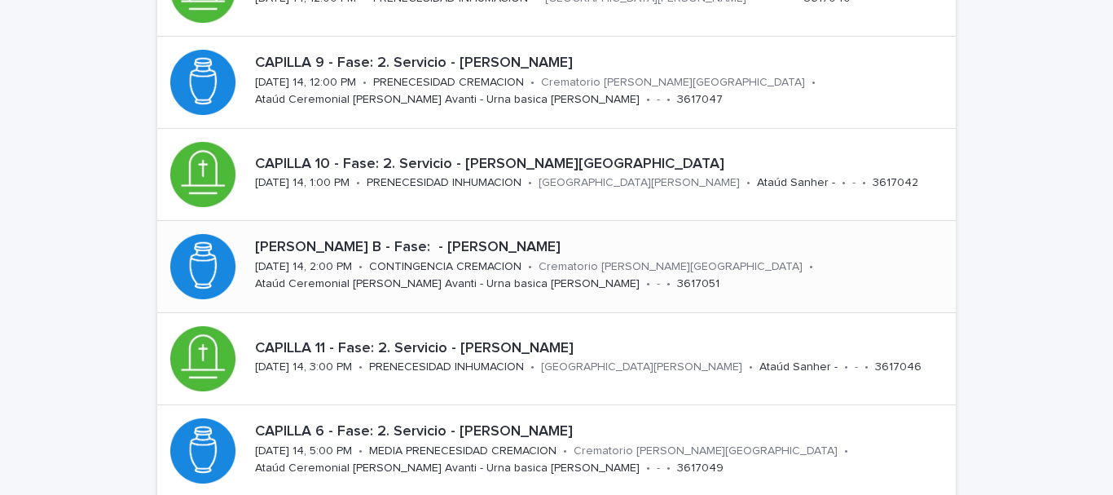
click at [482, 245] on p "[PERSON_NAME] B - Fase: - [PERSON_NAME]" at bounding box center [602, 248] width 694 height 18
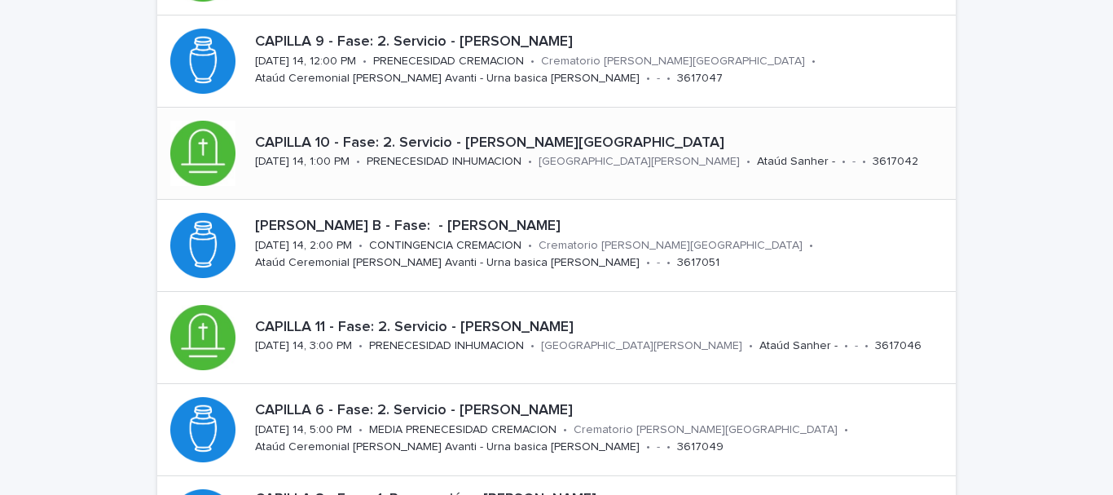
scroll to position [541, 0]
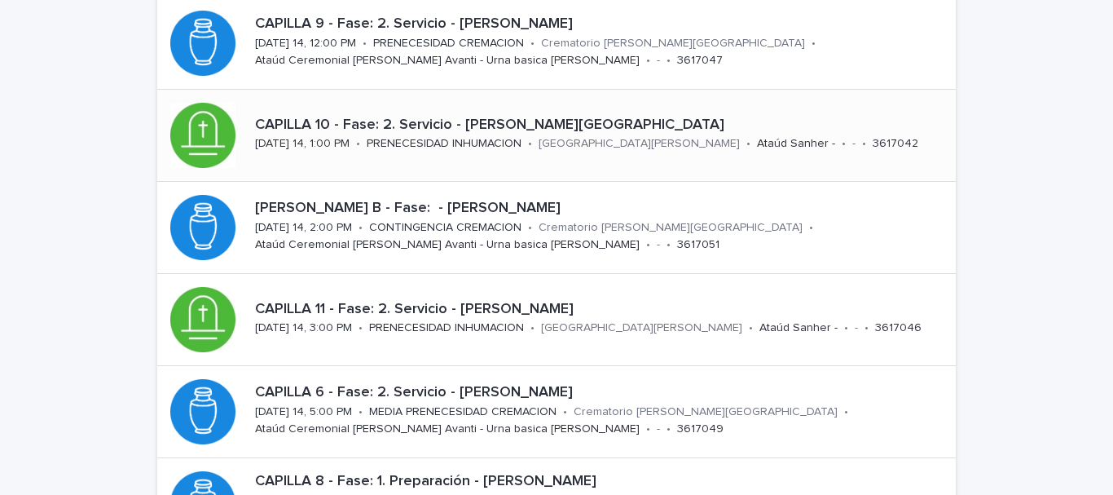
click at [336, 130] on p "CAPILLA 10 - Fase: 2. Servicio - [PERSON_NAME][GEOGRAPHIC_DATA]" at bounding box center [602, 126] width 694 height 18
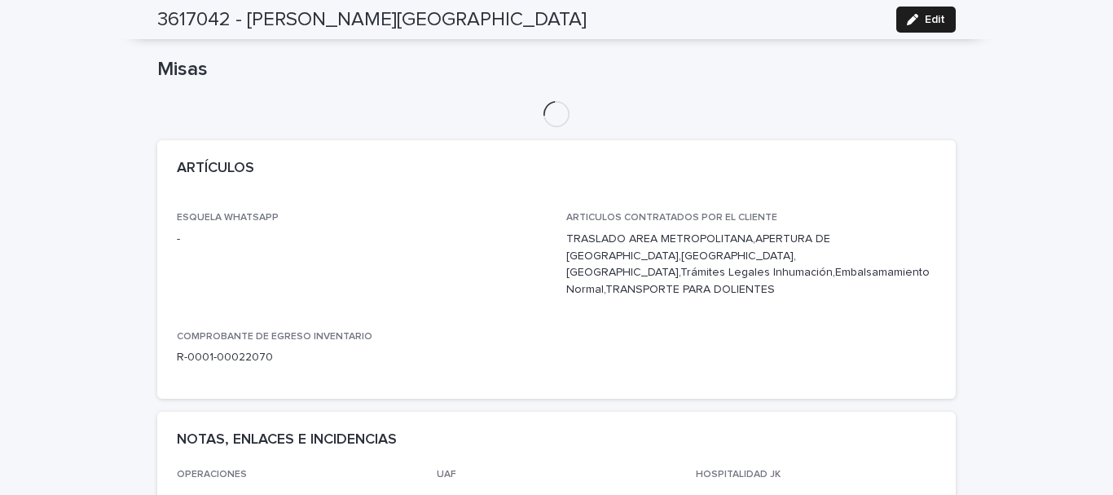
scroll to position [52, 0]
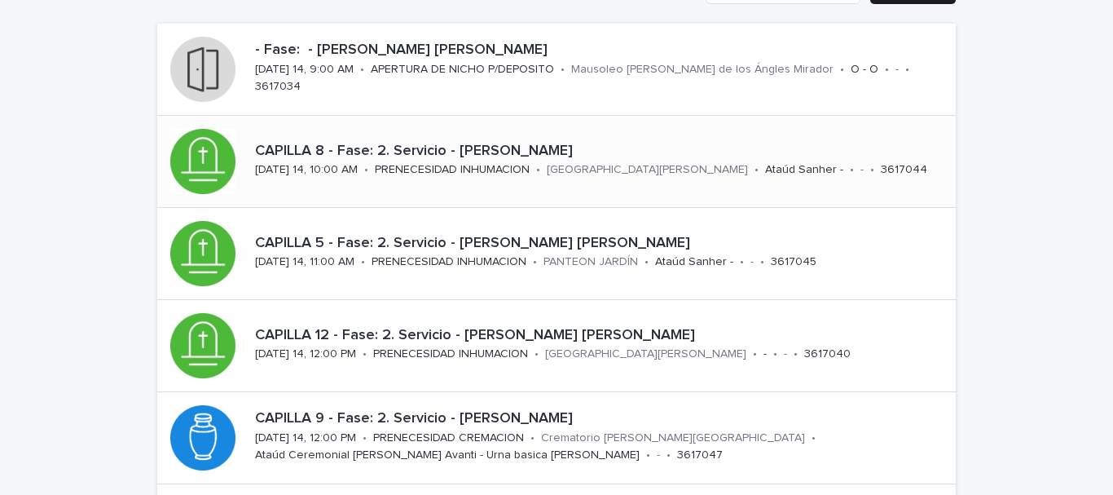
scroll to position [163, 0]
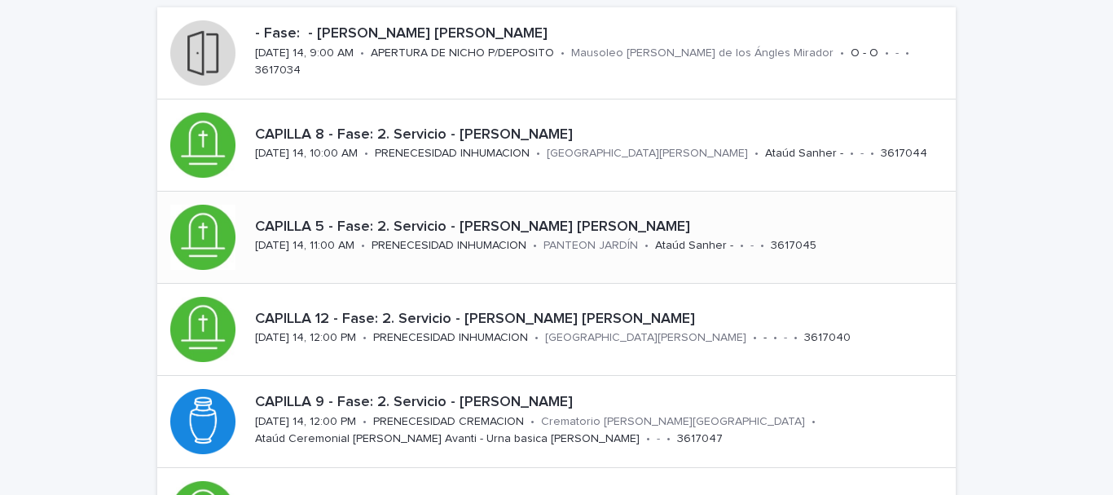
click at [578, 220] on p "CAPILLA 5 - Fase: 2. Servicio - [PERSON_NAME] [PERSON_NAME]" at bounding box center [602, 227] width 694 height 18
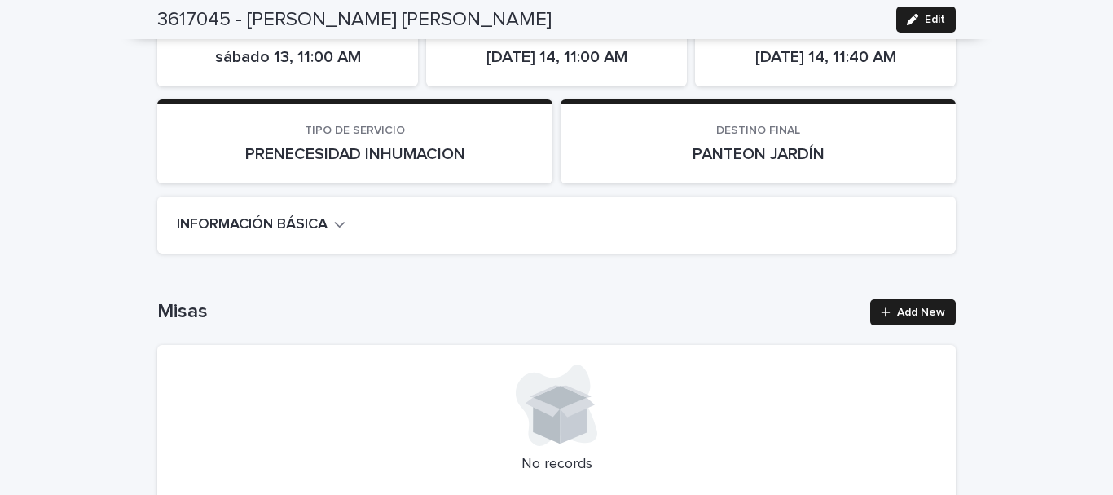
scroll to position [326, 0]
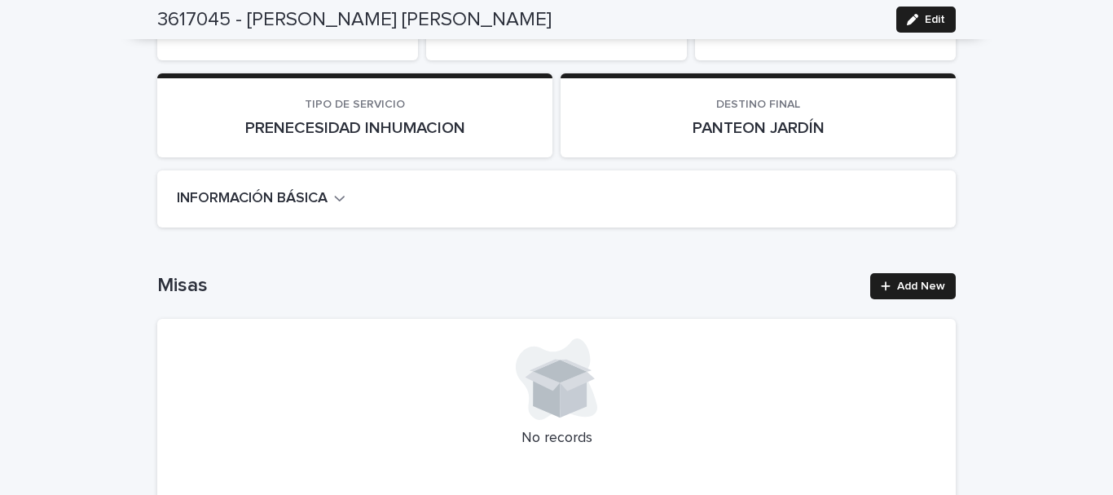
click at [756, 124] on p "PANTEON JARDÍN" at bounding box center [758, 128] width 356 height 20
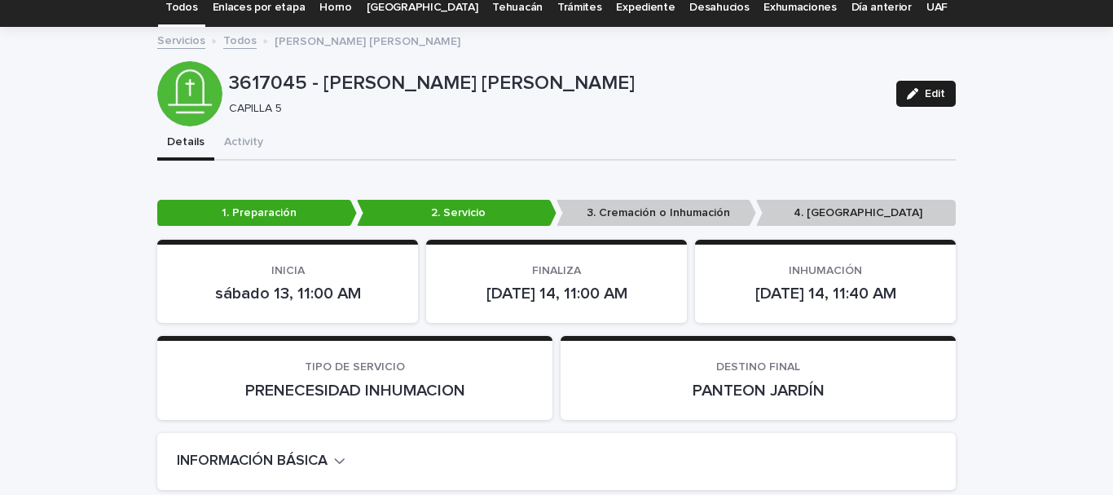
scroll to position [0, 0]
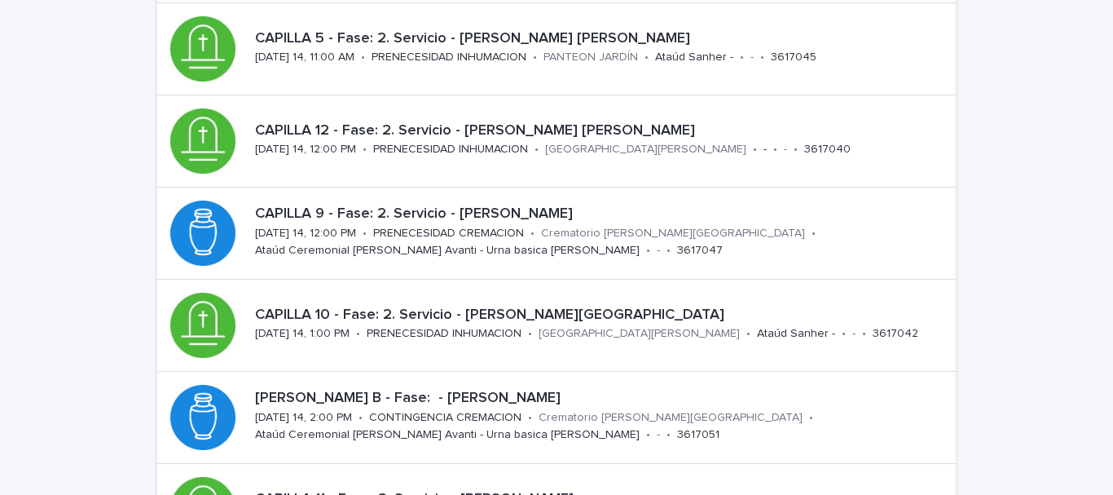
scroll to position [378, 0]
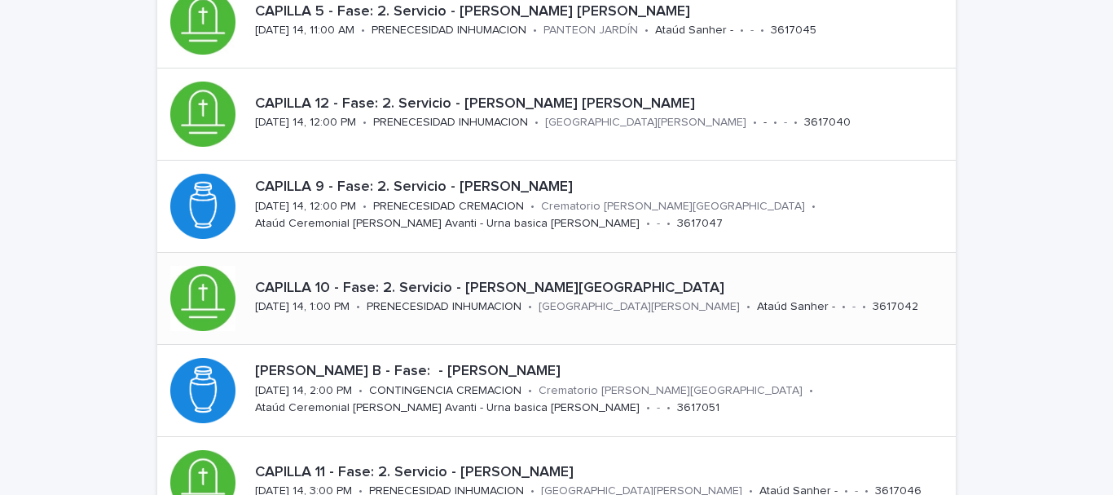
click at [517, 290] on p "CAPILLA 10 - Fase: 2. Servicio - [PERSON_NAME][GEOGRAPHIC_DATA]" at bounding box center [602, 289] width 694 height 18
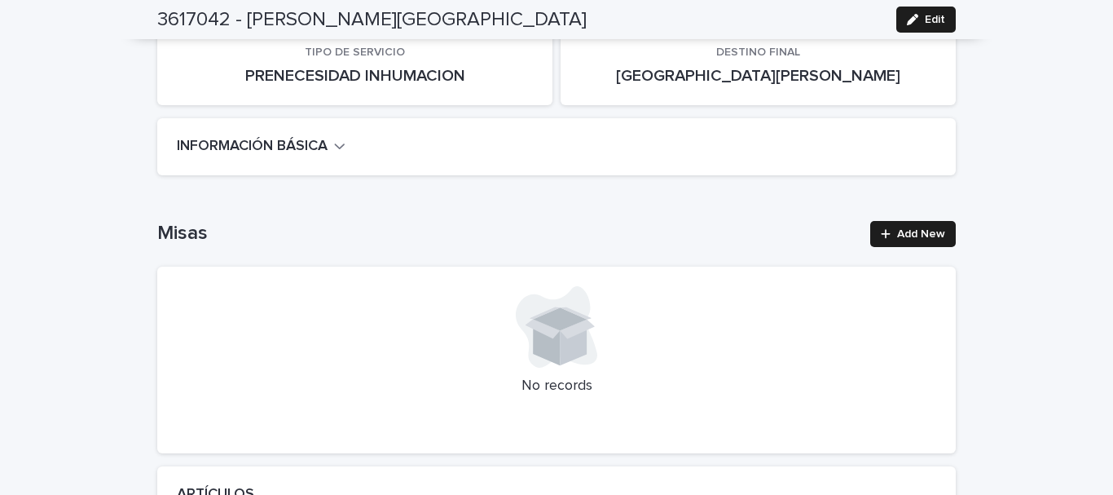
scroll to position [52, 0]
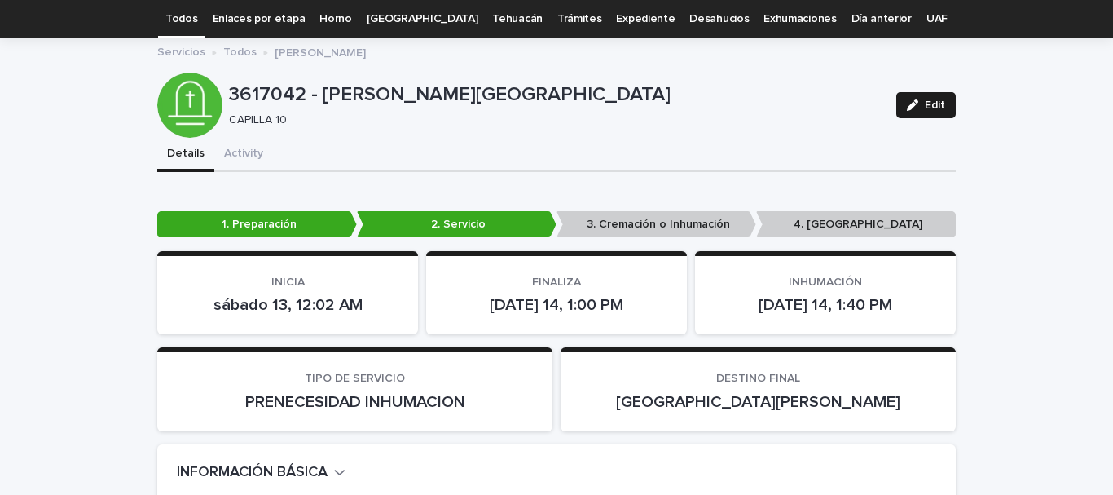
click at [197, 14] on link "Todos" at bounding box center [181, 19] width 32 height 38
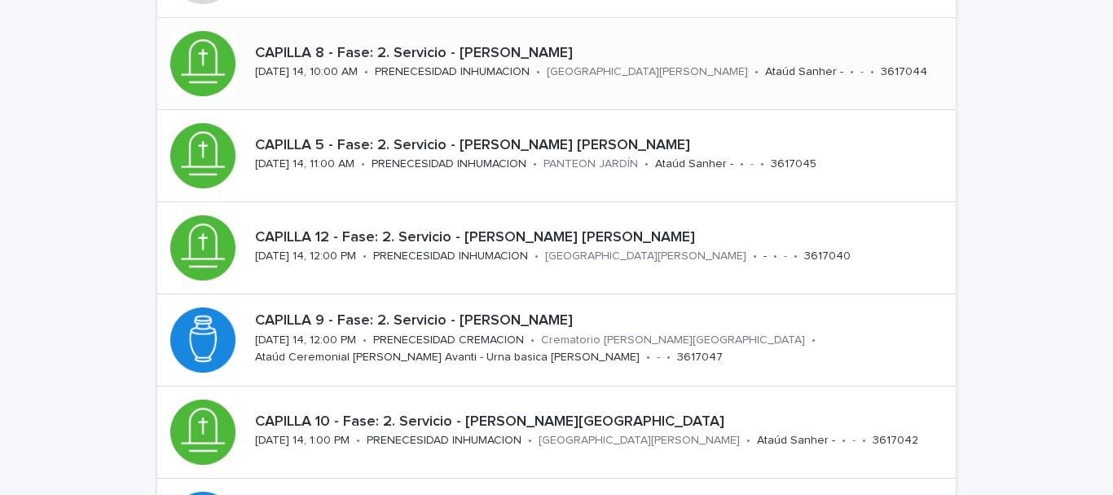
scroll to position [326, 0]
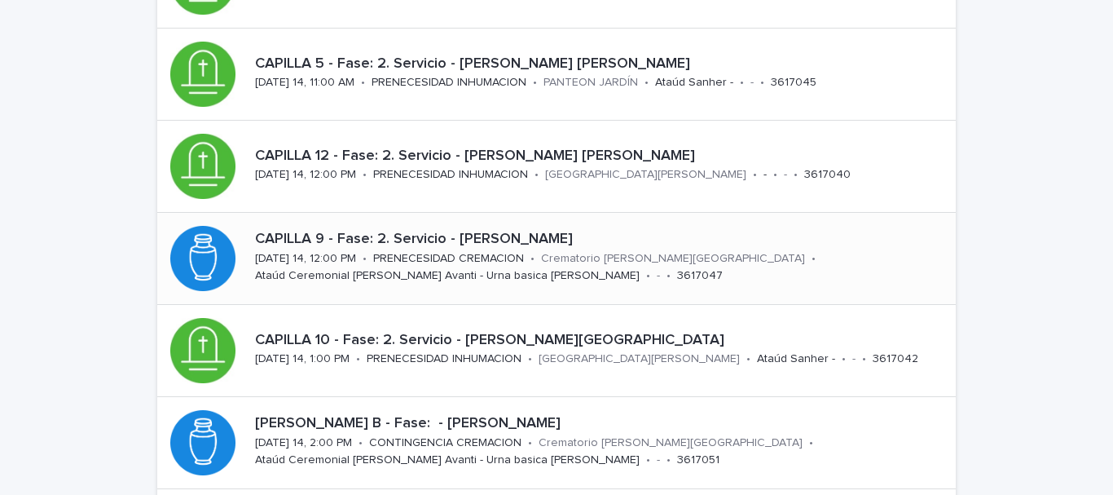
click at [522, 238] on p "CAPILLA 9 - Fase: 2. Servicio - [PERSON_NAME]" at bounding box center [602, 240] width 694 height 18
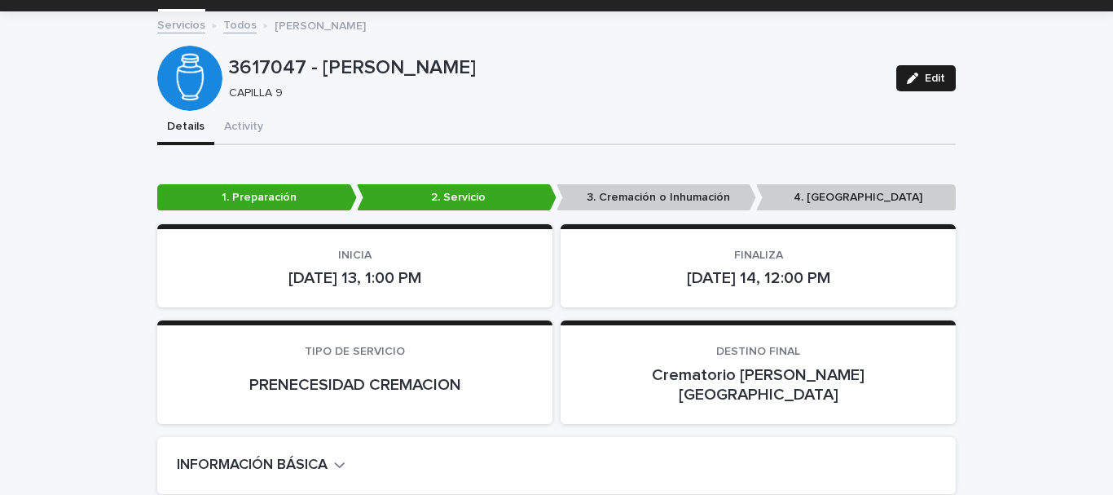
scroll to position [163, 0]
